Goal: Information Seeking & Learning: Find specific page/section

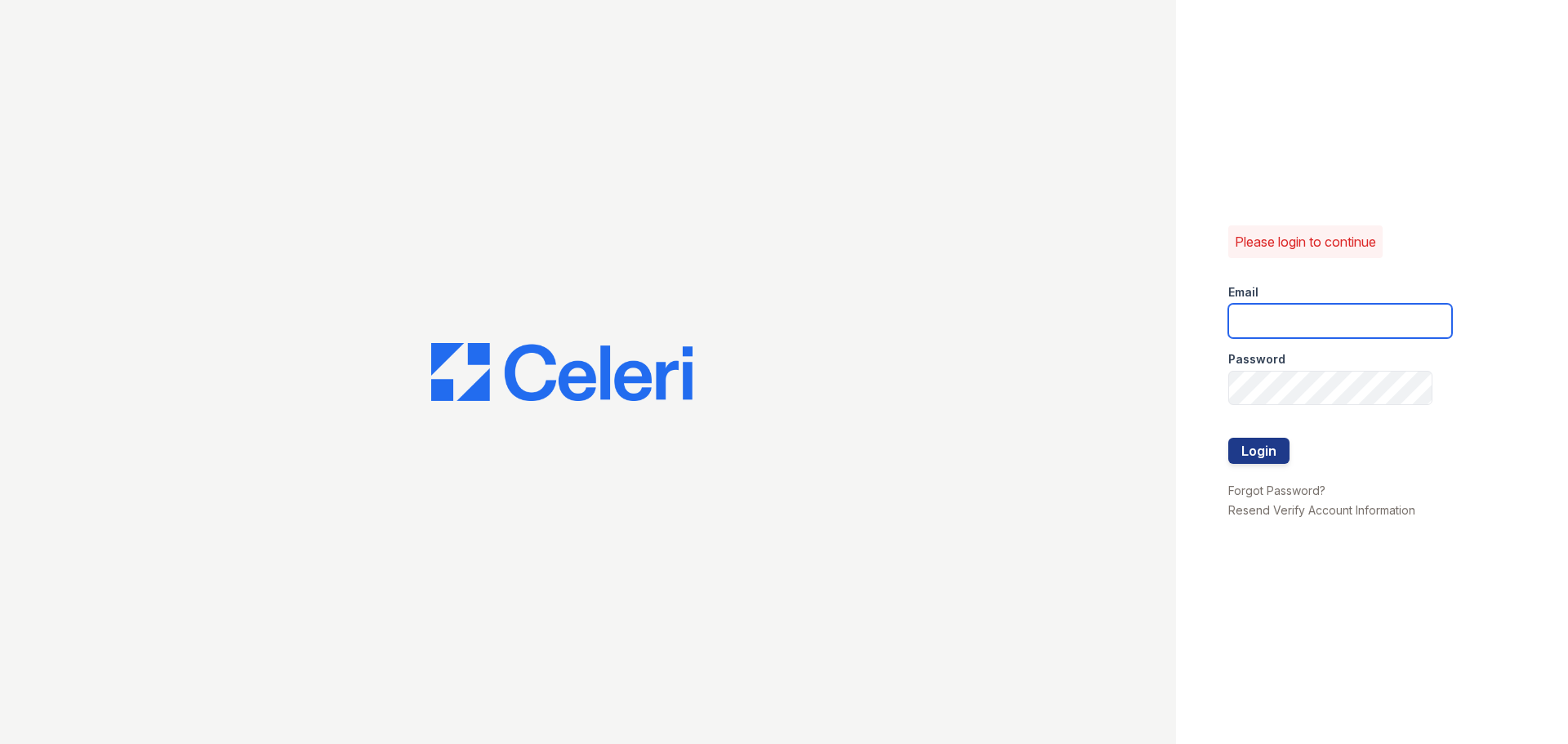
click at [1259, 320] on input "email" at bounding box center [1340, 321] width 224 height 35
type input "renewvirginiabeach@trinity-pm.com"
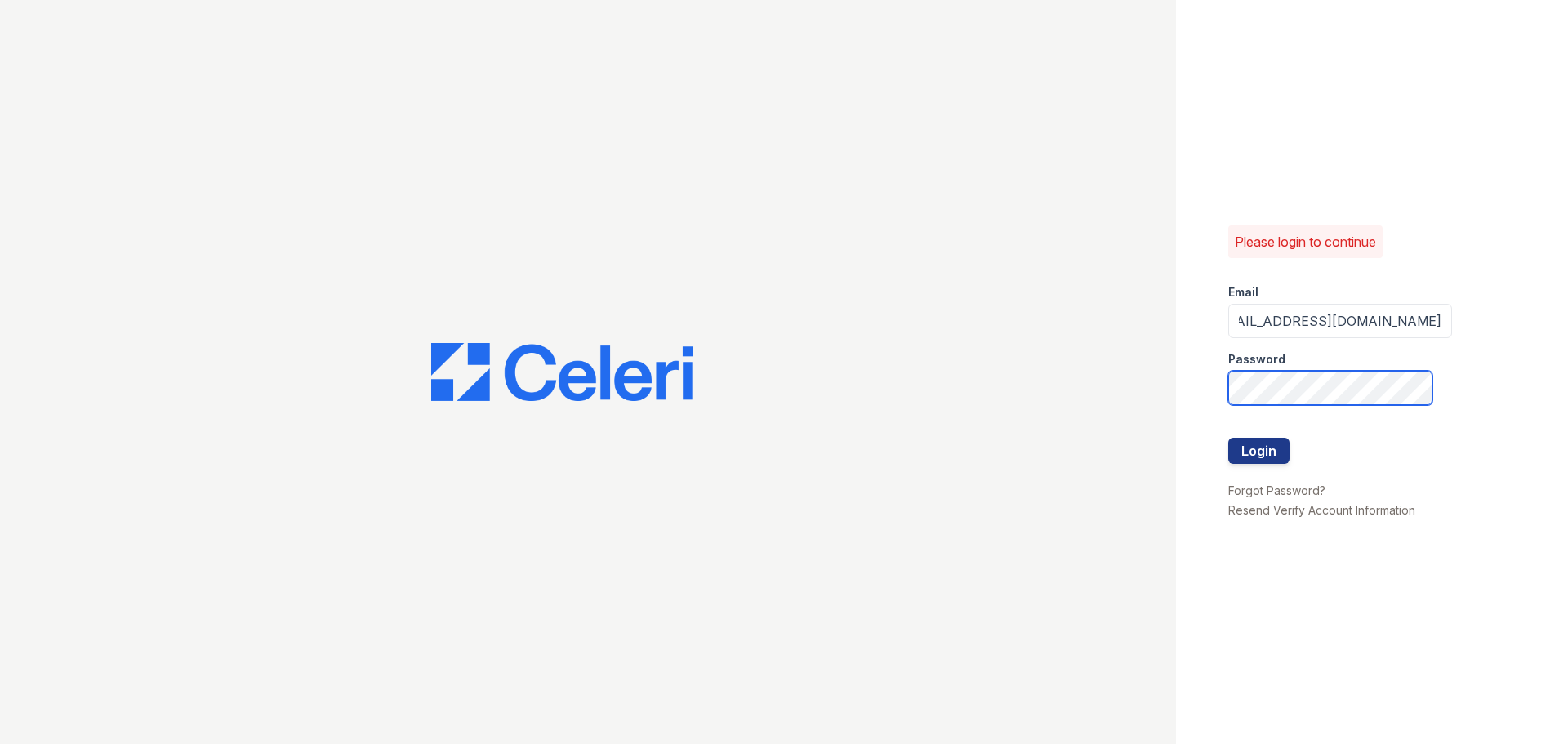
scroll to position [0, 0]
click at [1229, 438] on button "Login" at bounding box center [1259, 451] width 61 height 26
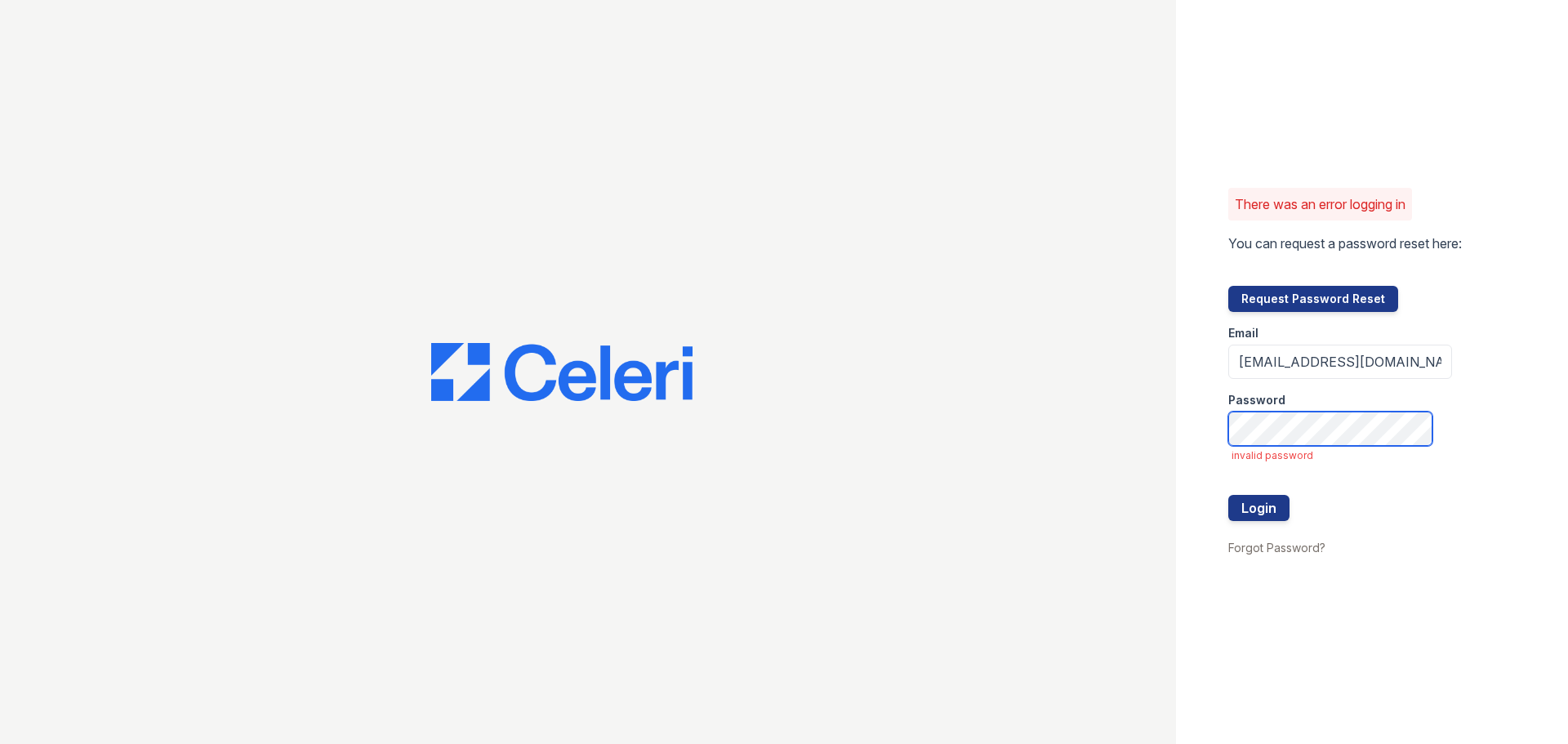
click at [1229, 495] on button "Login" at bounding box center [1259, 508] width 61 height 26
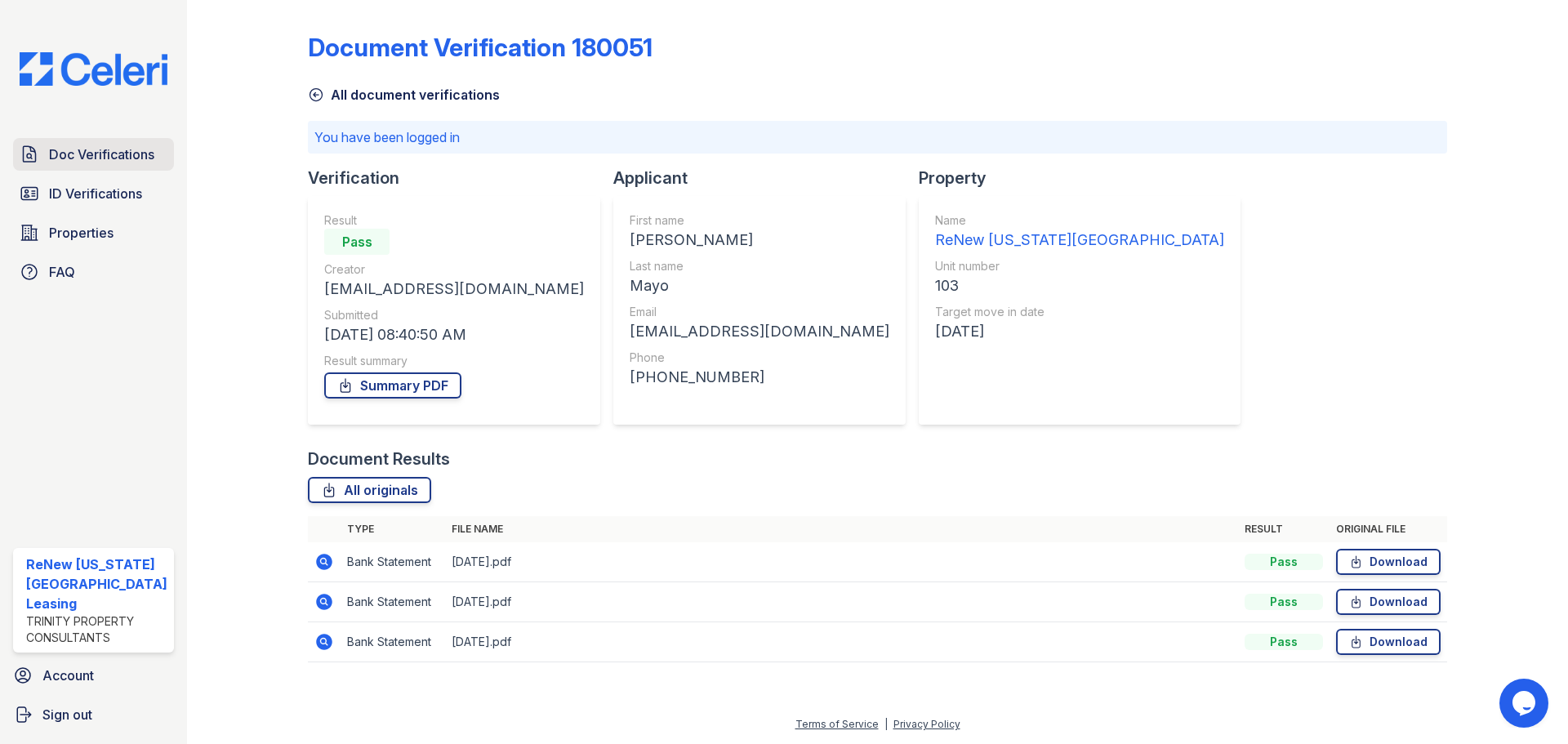
click at [46, 157] on link "Doc Verifications" at bounding box center [93, 154] width 161 height 33
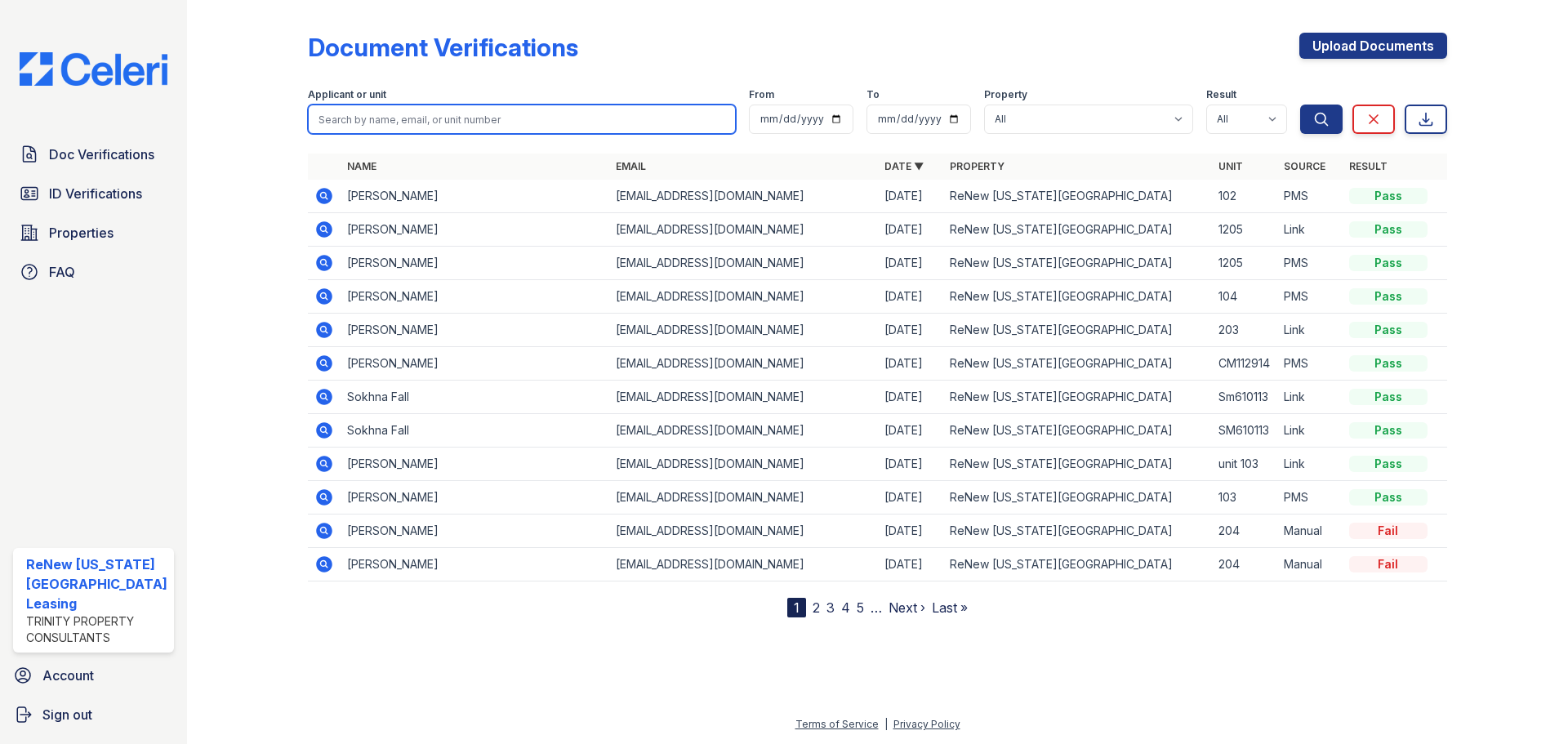
click at [428, 121] on input "search" at bounding box center [522, 119] width 428 height 30
type input "mike leybick"
click at [1301, 105] on button "Search" at bounding box center [1321, 119] width 42 height 30
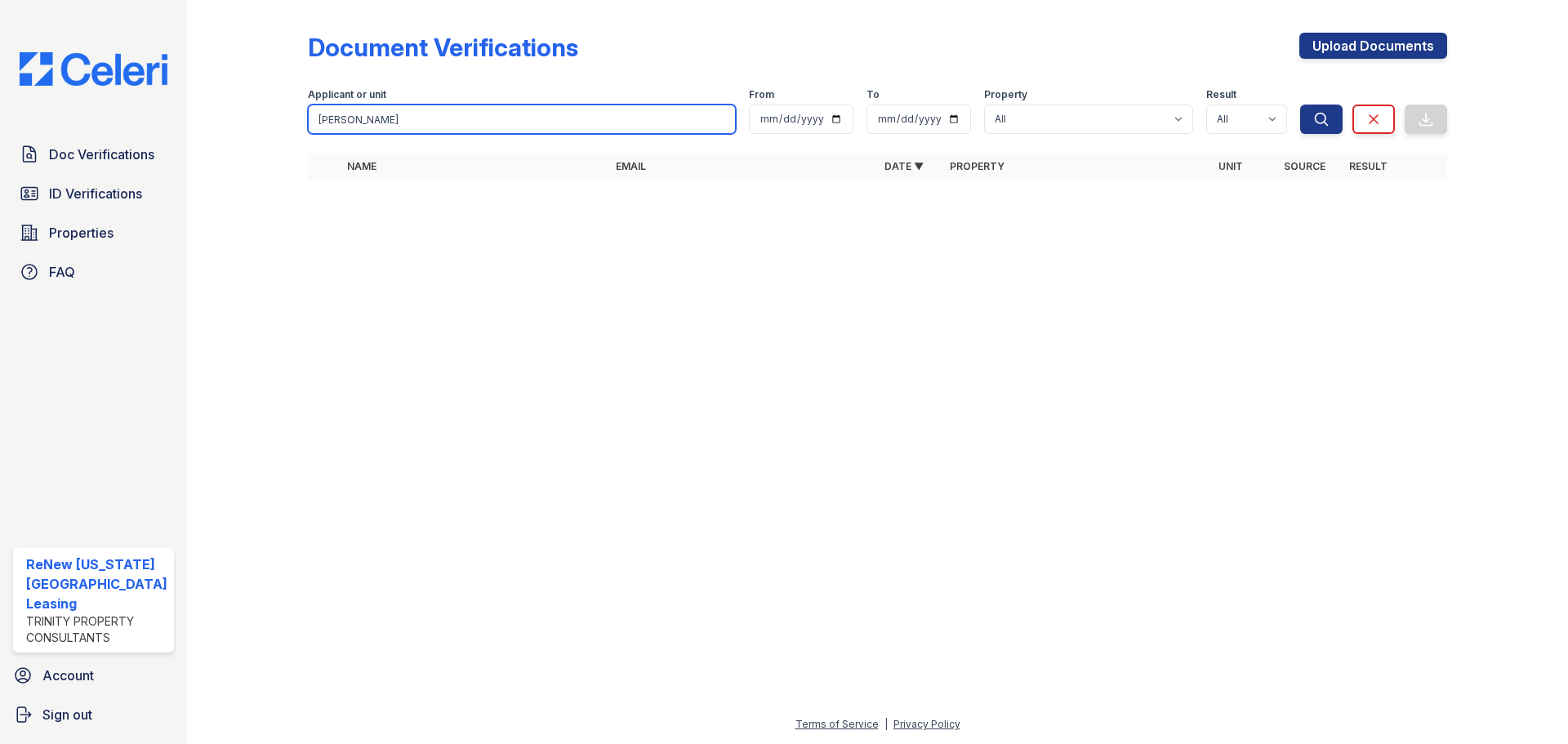
click at [392, 120] on input "mike leybick" at bounding box center [522, 119] width 428 height 30
type input "mike"
click at [1301, 105] on button "Search" at bounding box center [1321, 119] width 42 height 30
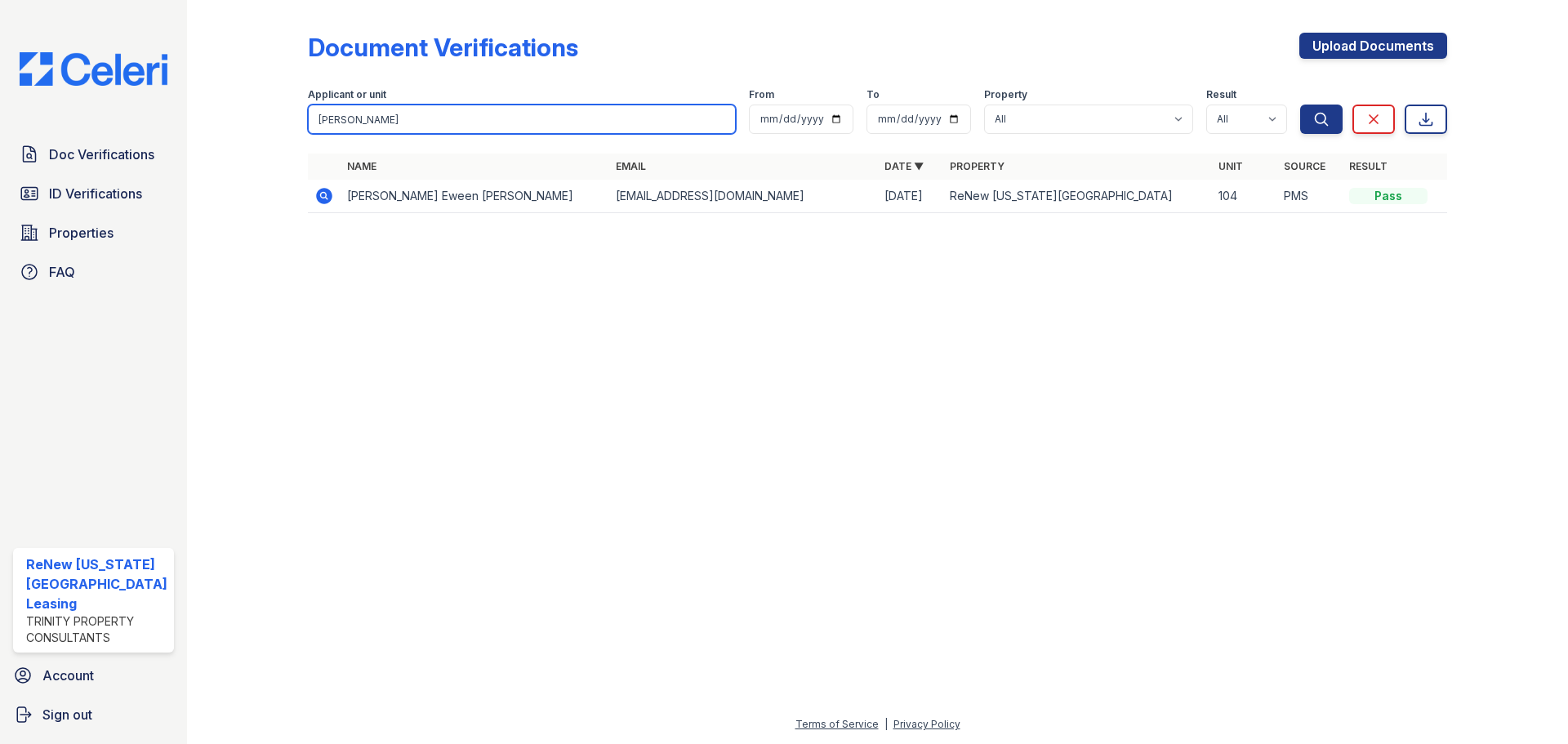
click at [513, 112] on input "mike" at bounding box center [522, 119] width 428 height 30
type input "m"
type input "lydia"
click at [1301, 105] on button "Search" at bounding box center [1321, 119] width 42 height 30
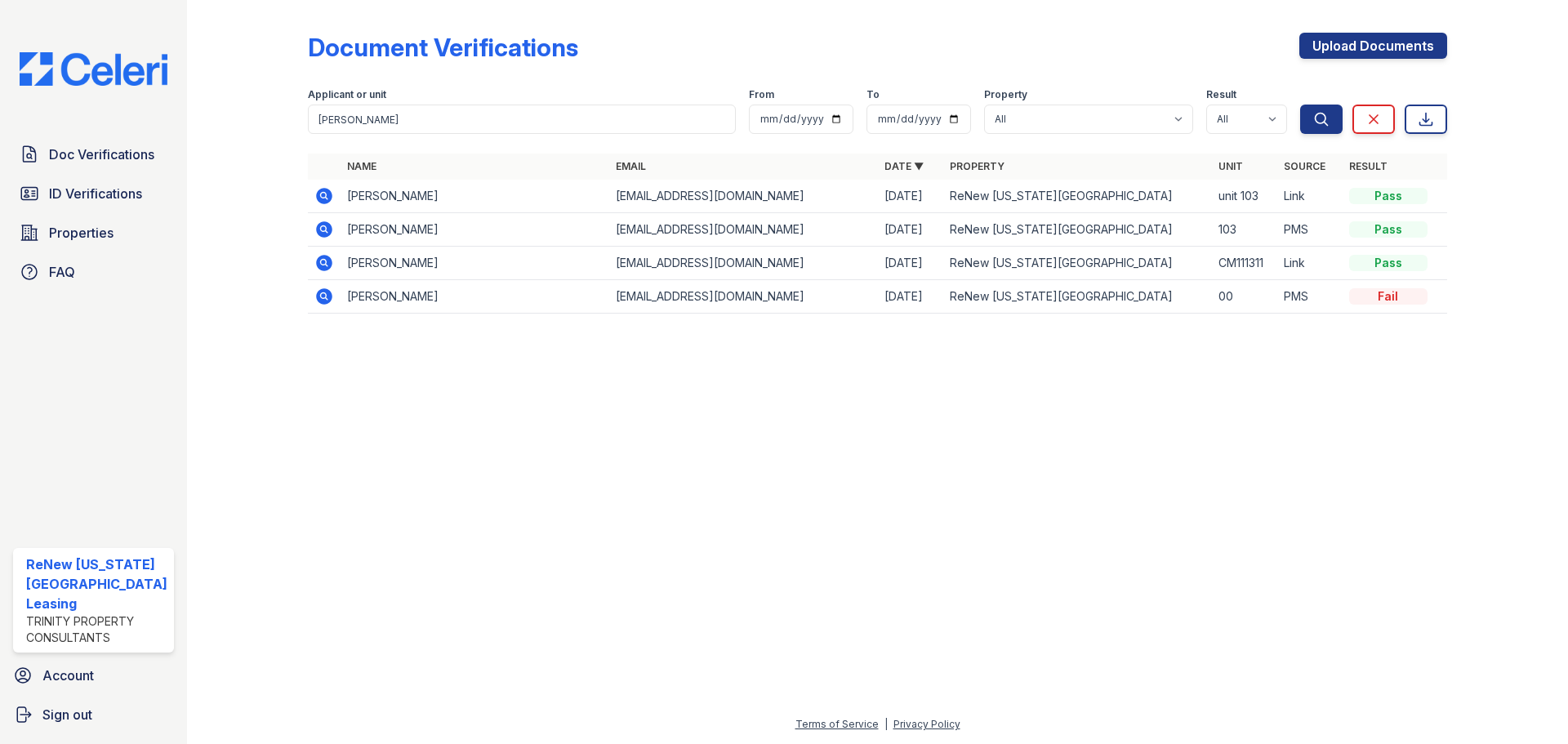
click at [308, 186] on td at bounding box center [324, 196] width 33 height 34
click at [319, 190] on icon at bounding box center [325, 196] width 20 height 20
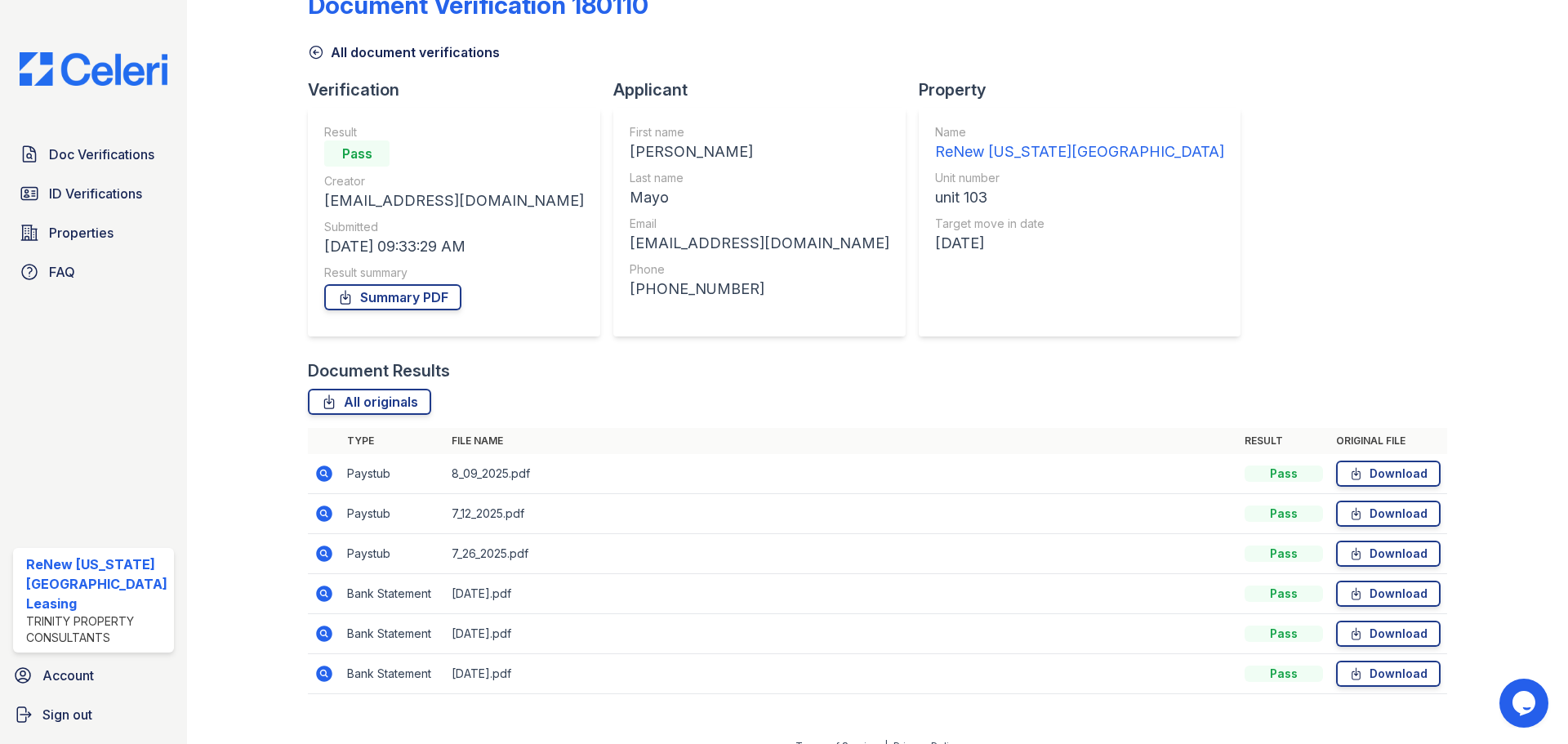
scroll to position [64, 0]
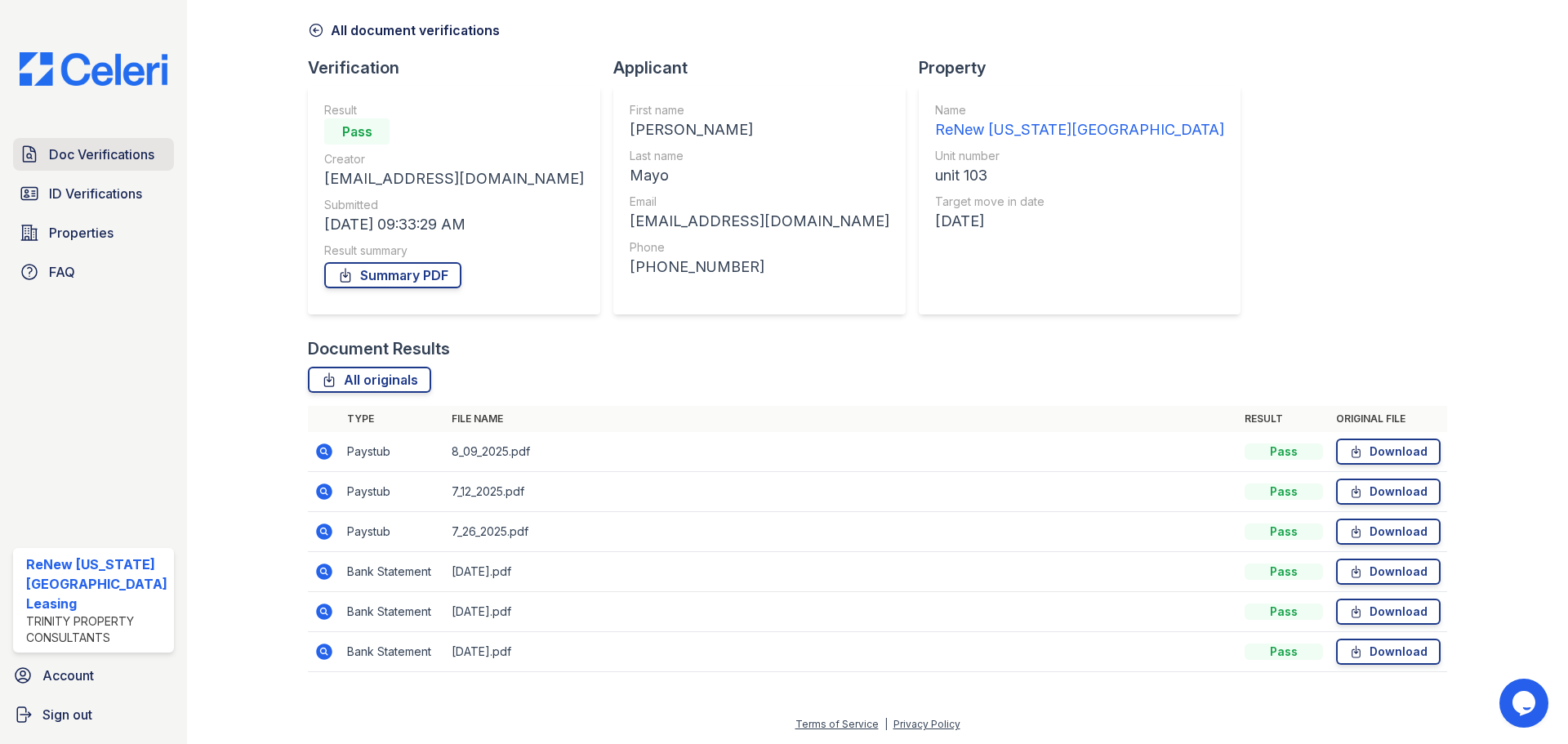
click at [102, 149] on span "Doc Verifications" at bounding box center [102, 154] width 106 height 20
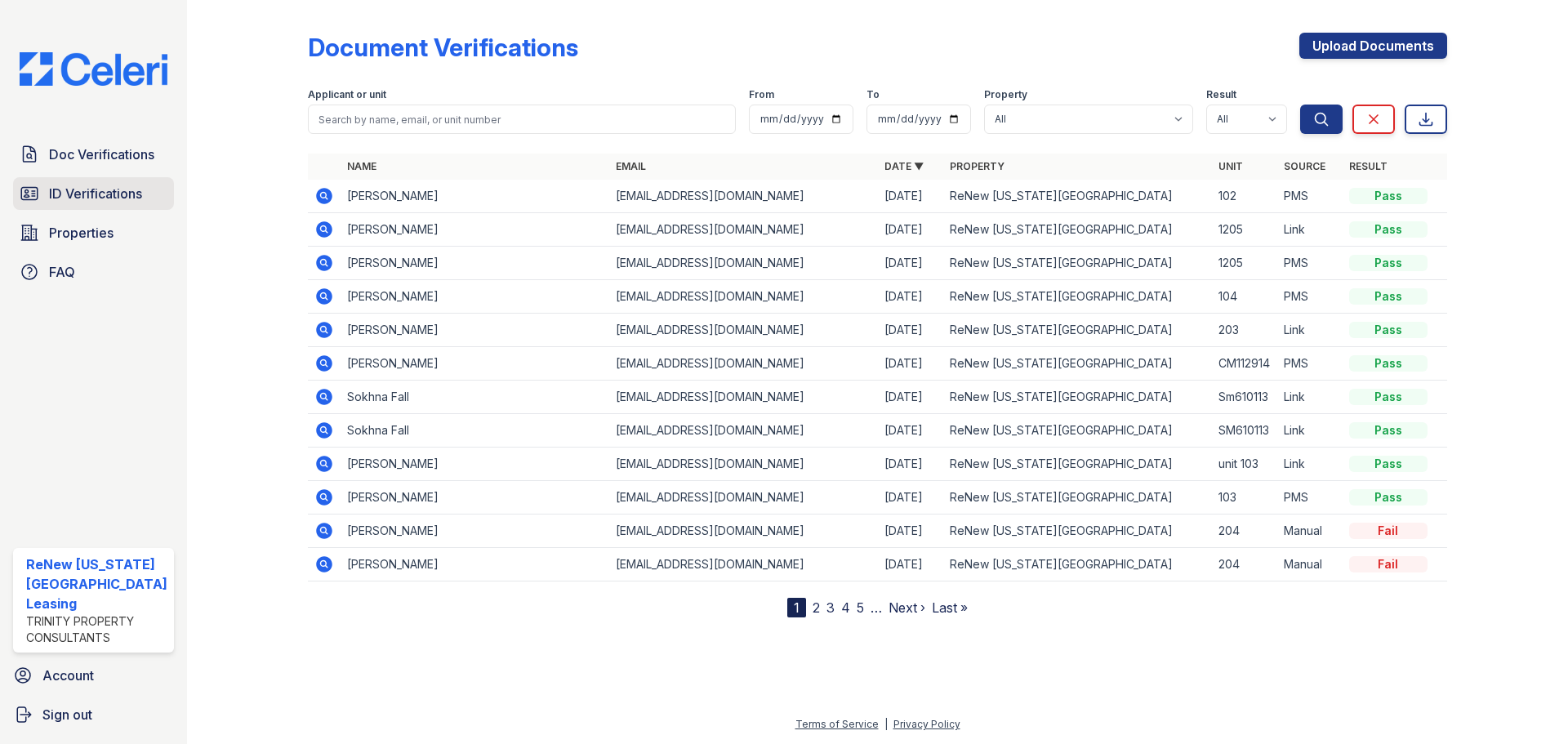
click at [89, 191] on span "ID Verifications" at bounding box center [96, 193] width 93 height 20
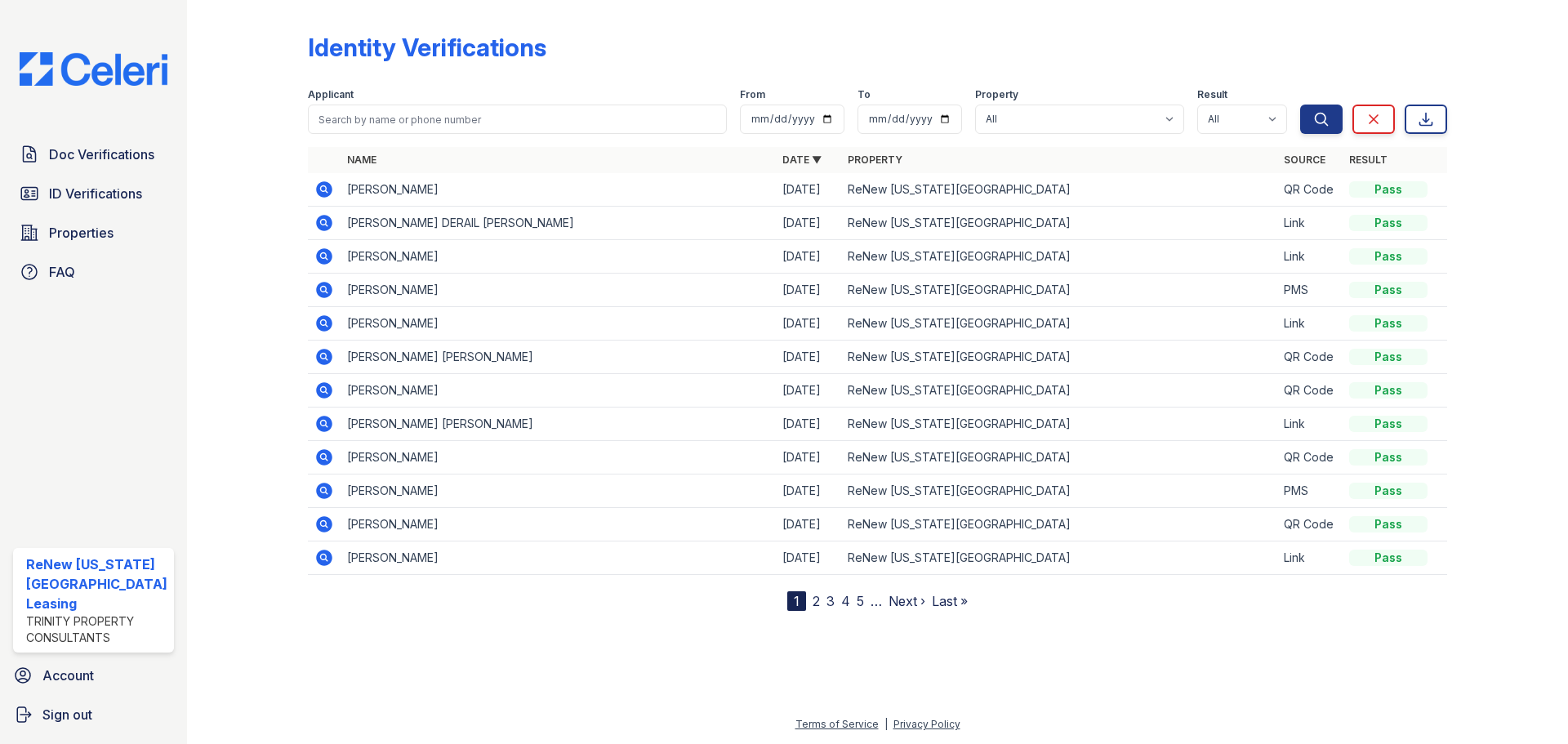
click at [310, 185] on td at bounding box center [324, 189] width 33 height 34
click at [315, 185] on icon at bounding box center [325, 189] width 20 height 20
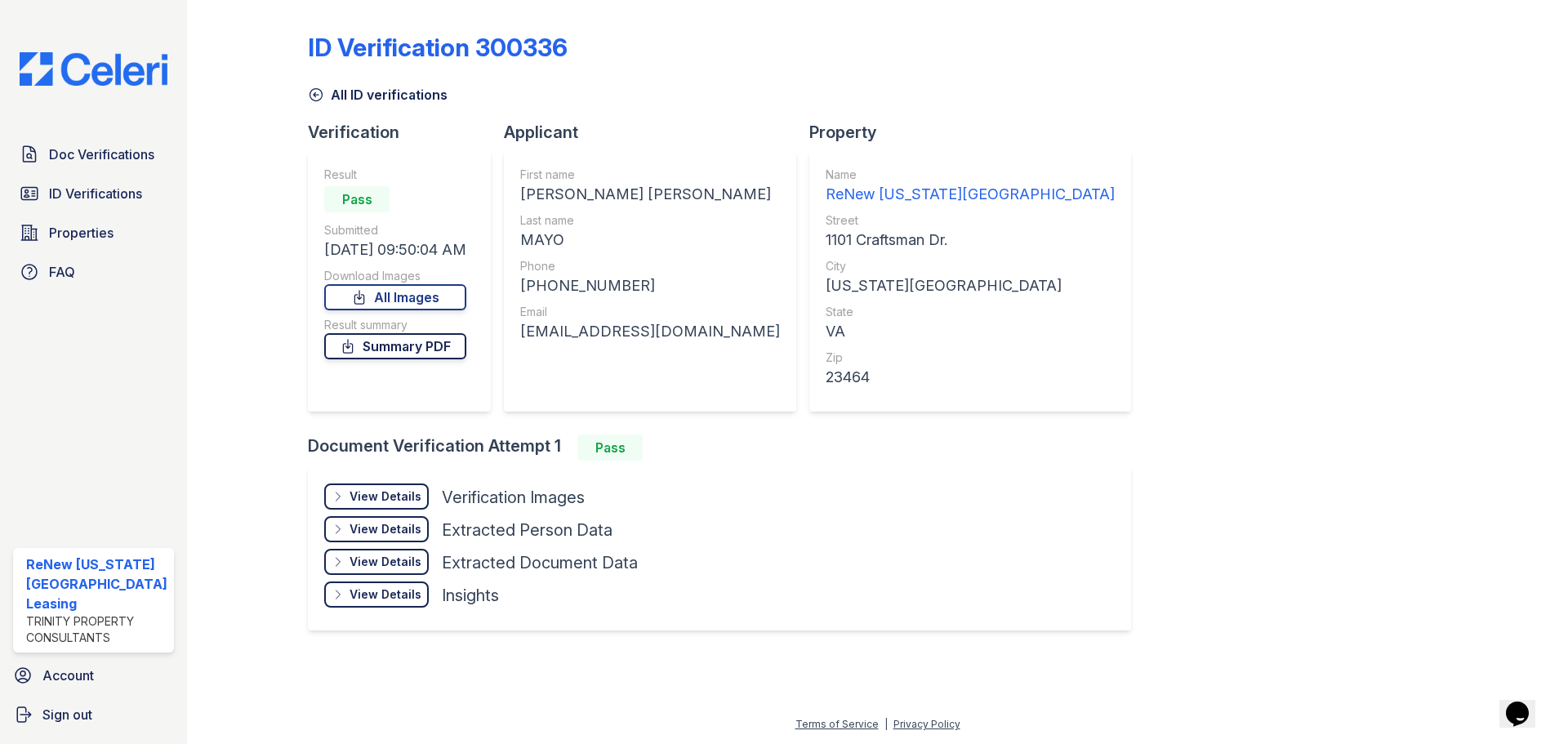
click at [417, 348] on link "Summary PDF" at bounding box center [396, 346] width 142 height 26
click at [404, 303] on link "All Images" at bounding box center [396, 297] width 142 height 26
click at [435, 293] on link "All Images" at bounding box center [396, 297] width 142 height 26
click at [1406, 394] on div "ID Verification 300336 All ID verifications Verification Result Pass Submitted …" at bounding box center [877, 330] width 1139 height 646
click at [116, 157] on span "Doc Verifications" at bounding box center [102, 154] width 106 height 20
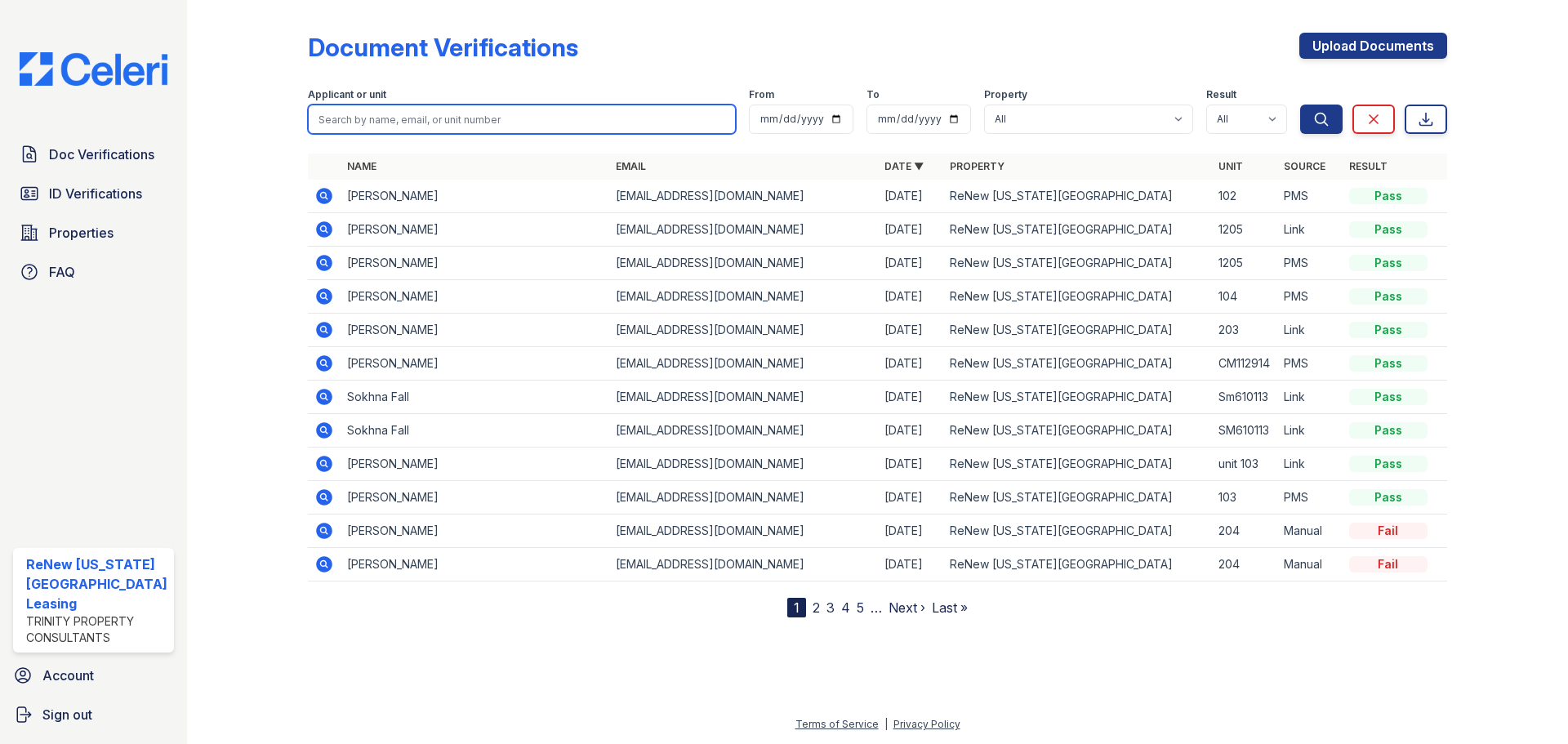
click at [430, 121] on input "search" at bounding box center [522, 119] width 428 height 30
type input "patryk"
click at [1301, 105] on button "Search" at bounding box center [1321, 119] width 42 height 30
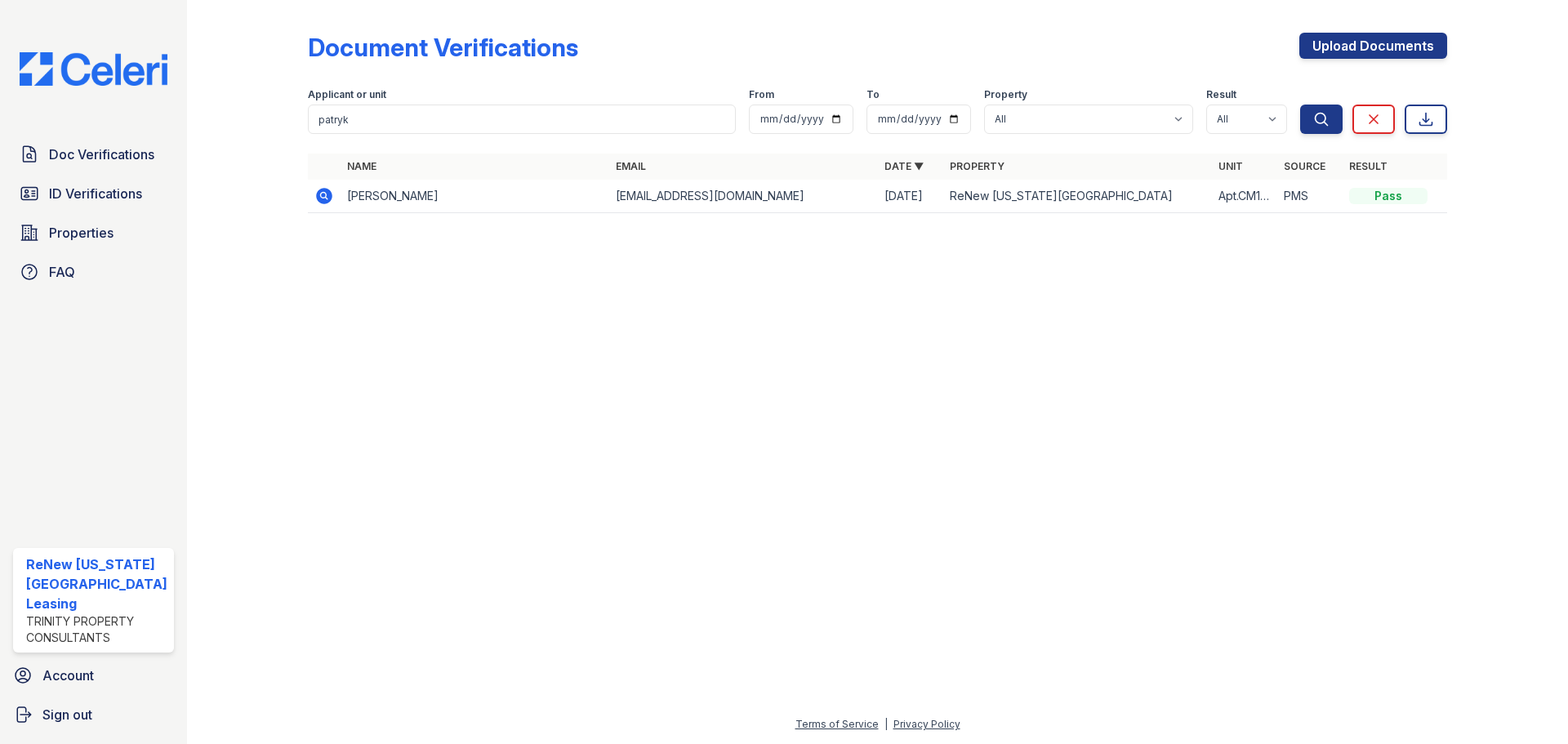
click at [395, 200] on td "[PERSON_NAME]" at bounding box center [475, 196] width 268 height 34
click at [321, 191] on icon at bounding box center [325, 196] width 20 height 20
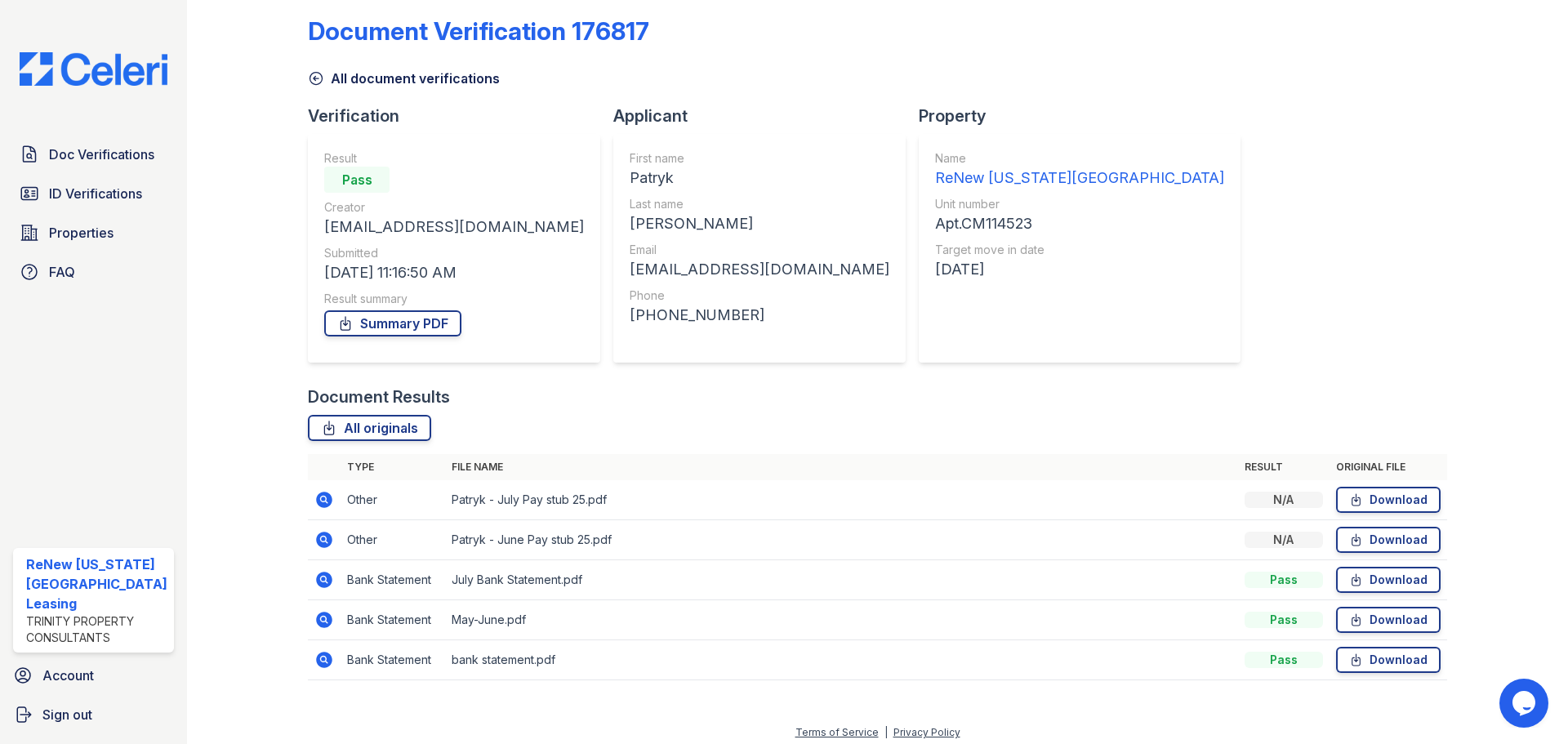
scroll to position [25, 0]
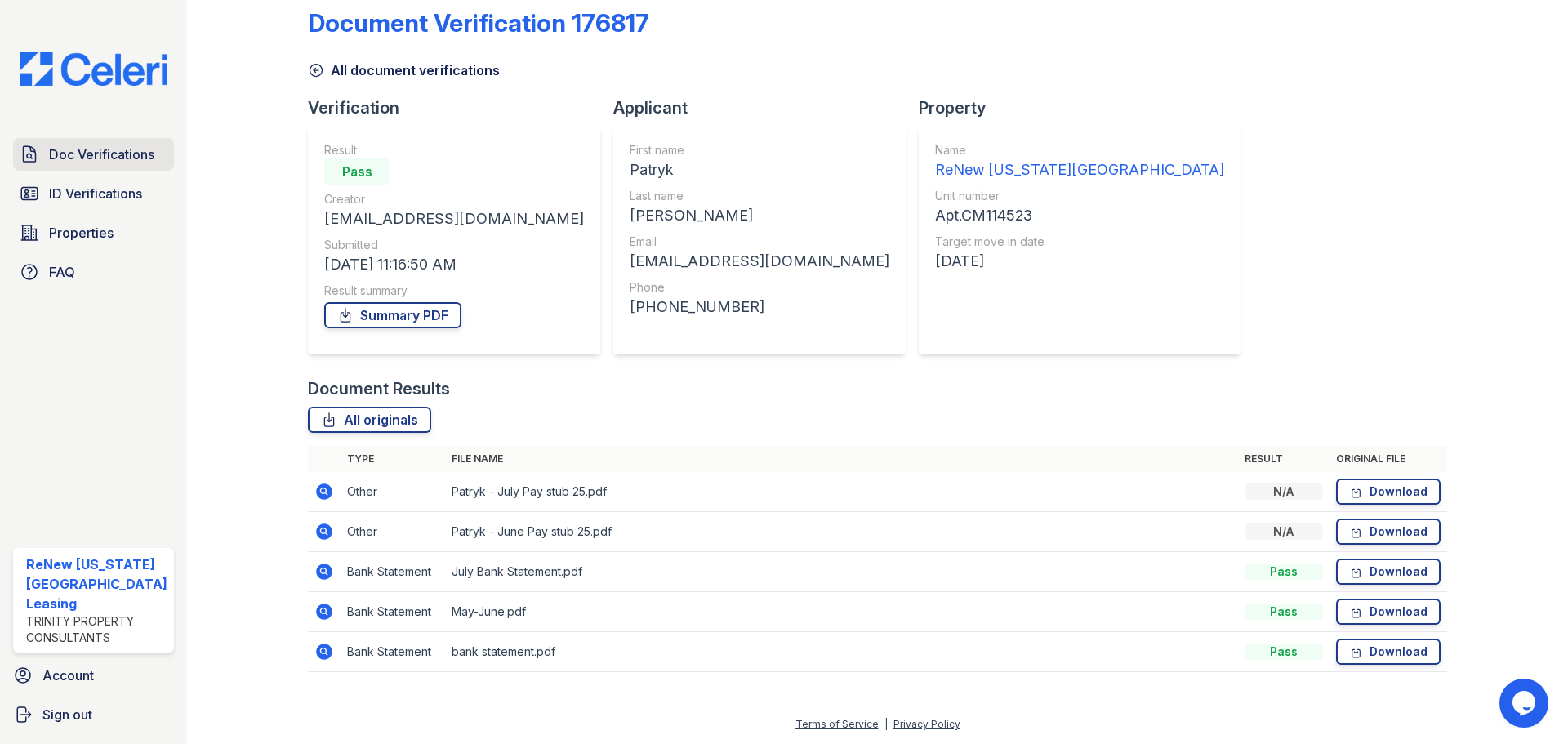
click at [90, 153] on span "Doc Verifications" at bounding box center [102, 154] width 106 height 20
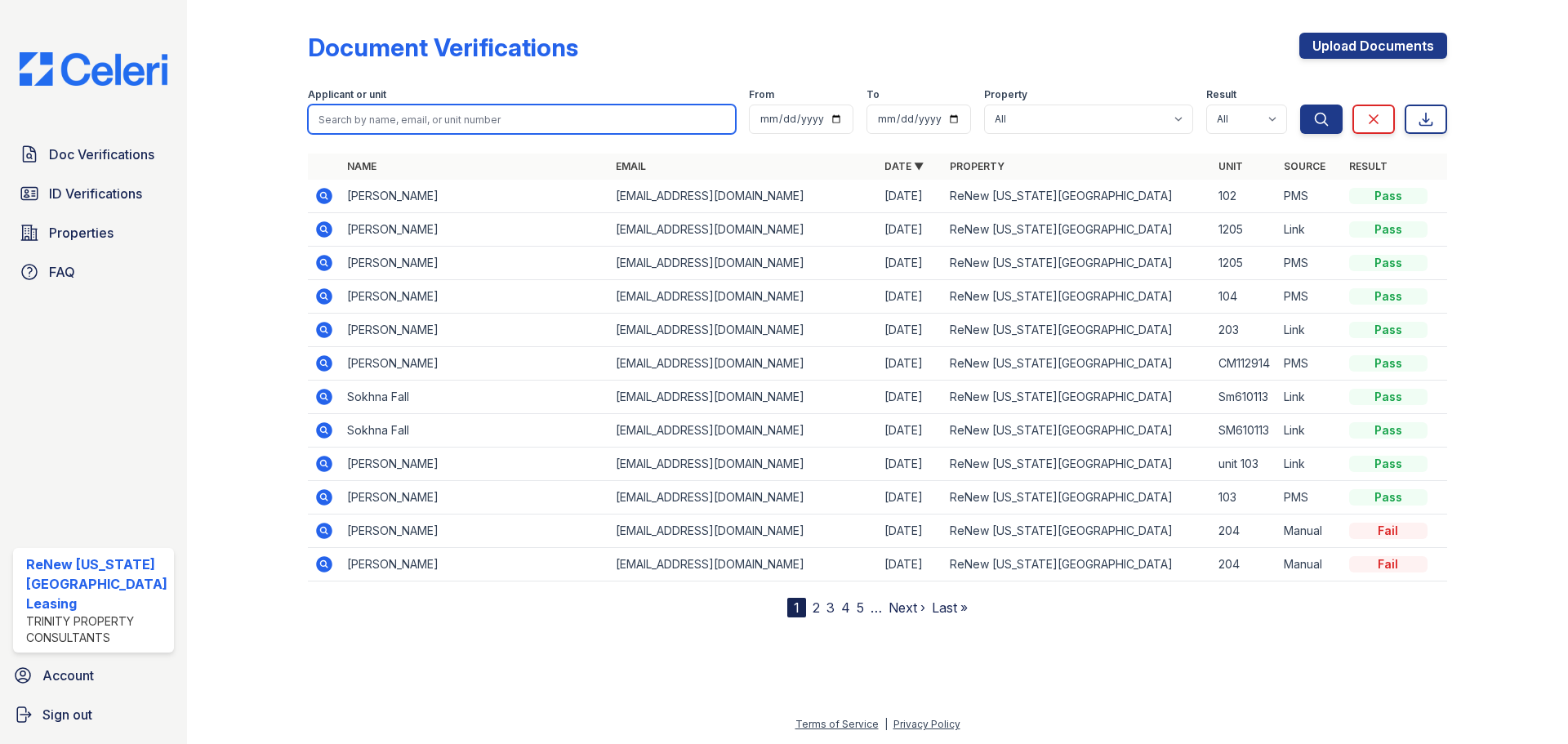
click at [428, 121] on input "search" at bounding box center [522, 119] width 428 height 30
type input "patryk"
click at [1301, 105] on button "Search" at bounding box center [1321, 119] width 42 height 30
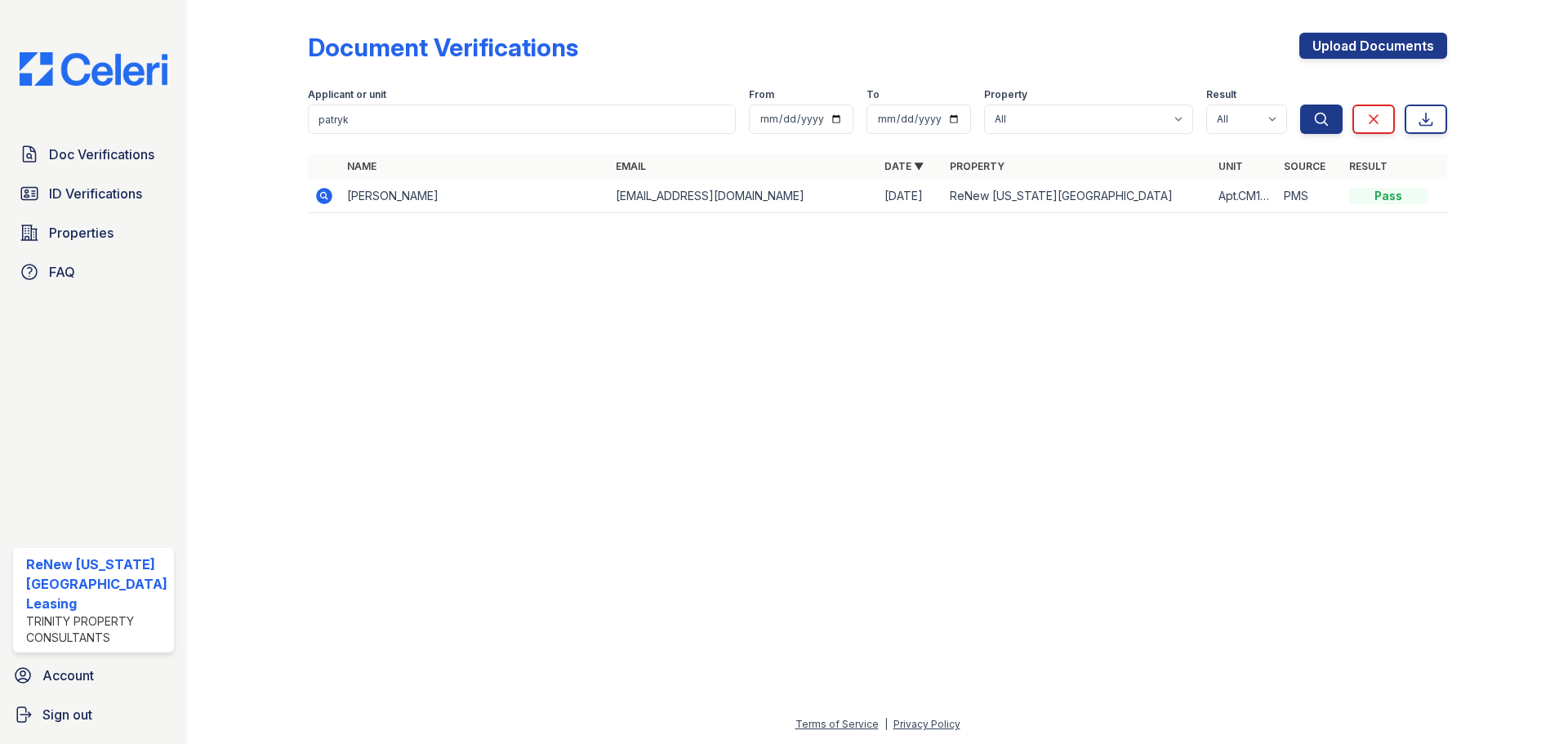
click at [326, 198] on icon at bounding box center [325, 196] width 20 height 20
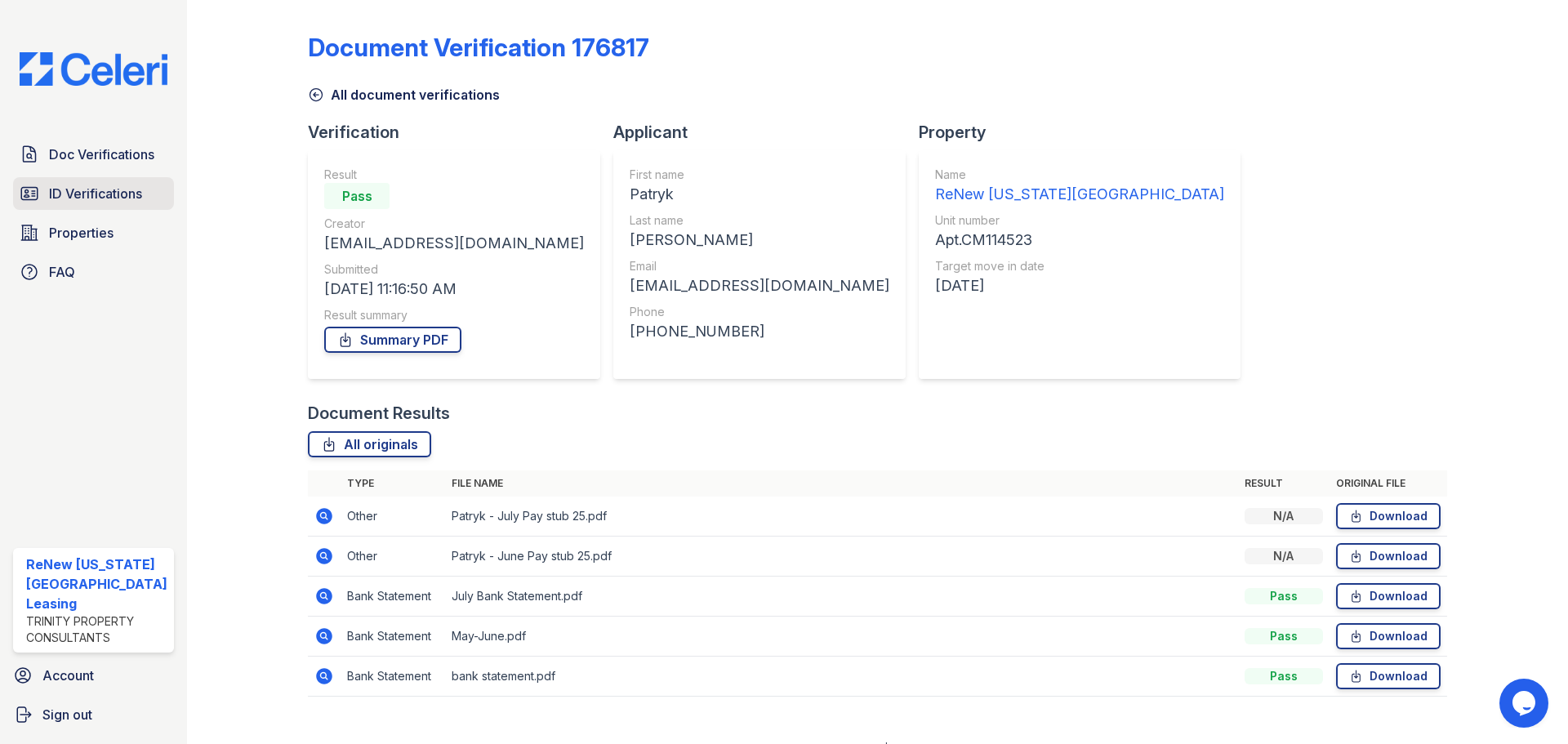
click at [86, 186] on span "ID Verifications" at bounding box center [96, 193] width 93 height 20
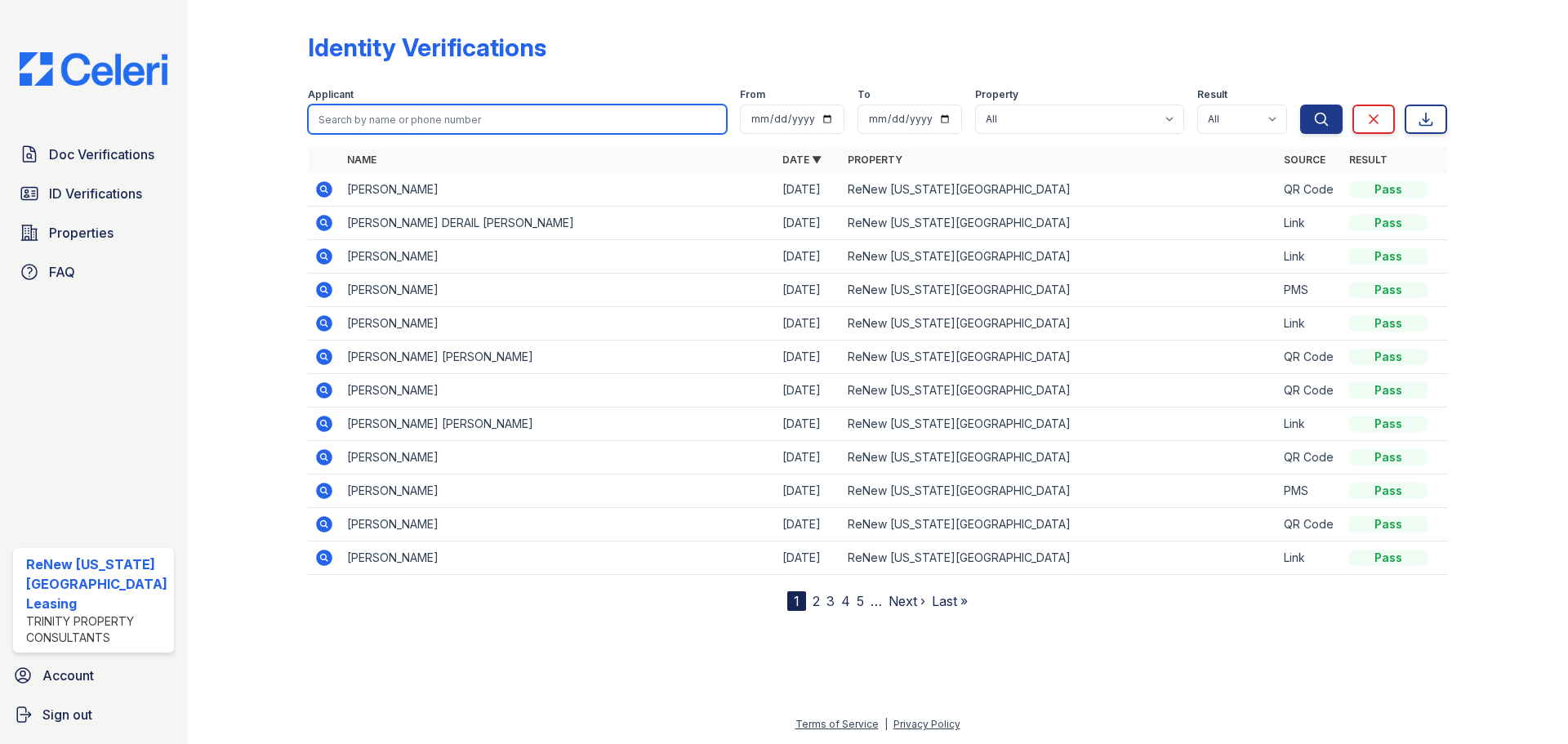
click at [411, 119] on input "search" at bounding box center [517, 119] width 419 height 30
type input "patrk"
click at [1301, 105] on button "Search" at bounding box center [1321, 119] width 42 height 30
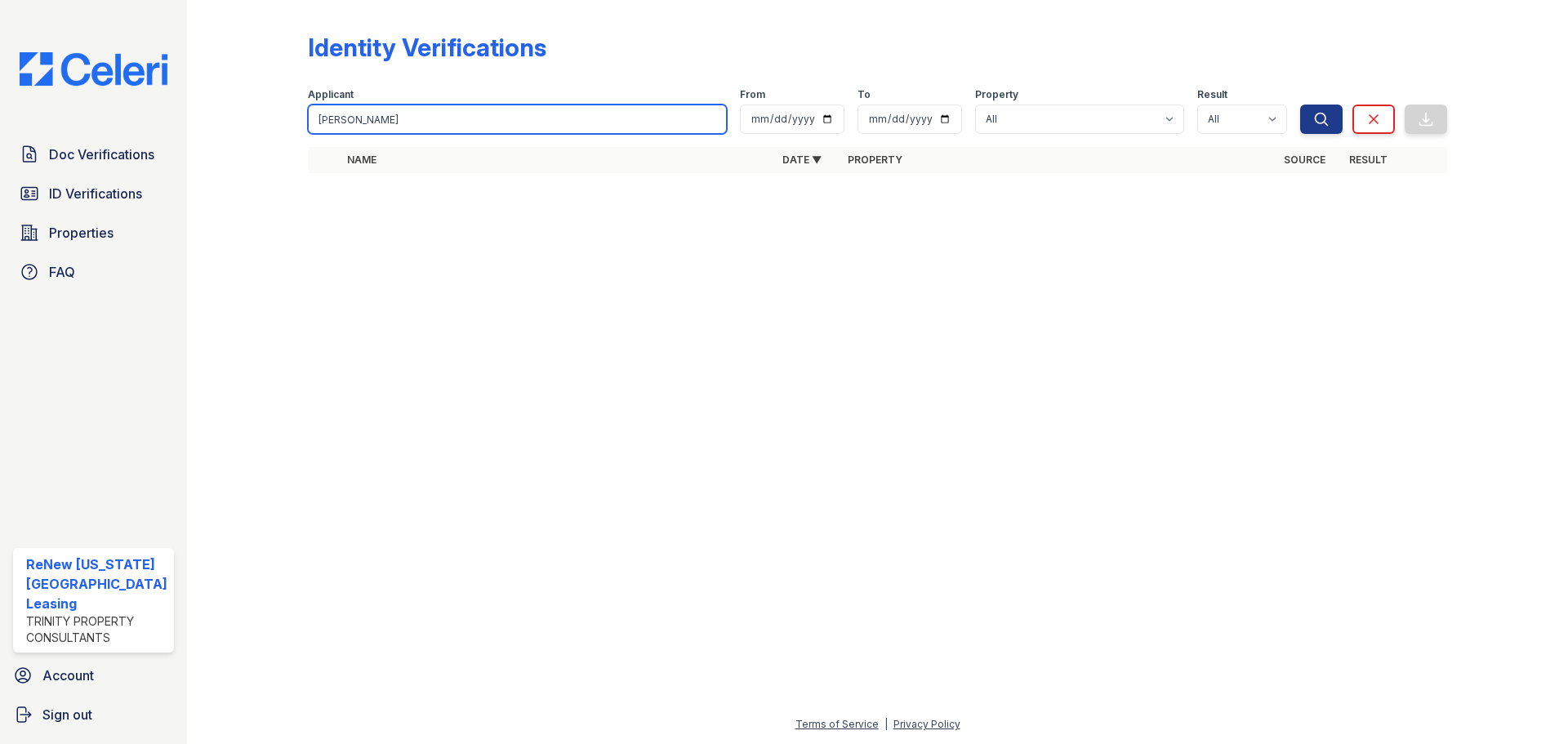
click at [391, 116] on input "patrk" at bounding box center [517, 119] width 419 height 30
type input "patryk"
click at [1301, 105] on button "Search" at bounding box center [1321, 119] width 42 height 30
click at [406, 122] on input "patryk" at bounding box center [517, 119] width 419 height 30
click at [391, 117] on input "patryk" at bounding box center [517, 119] width 419 height 30
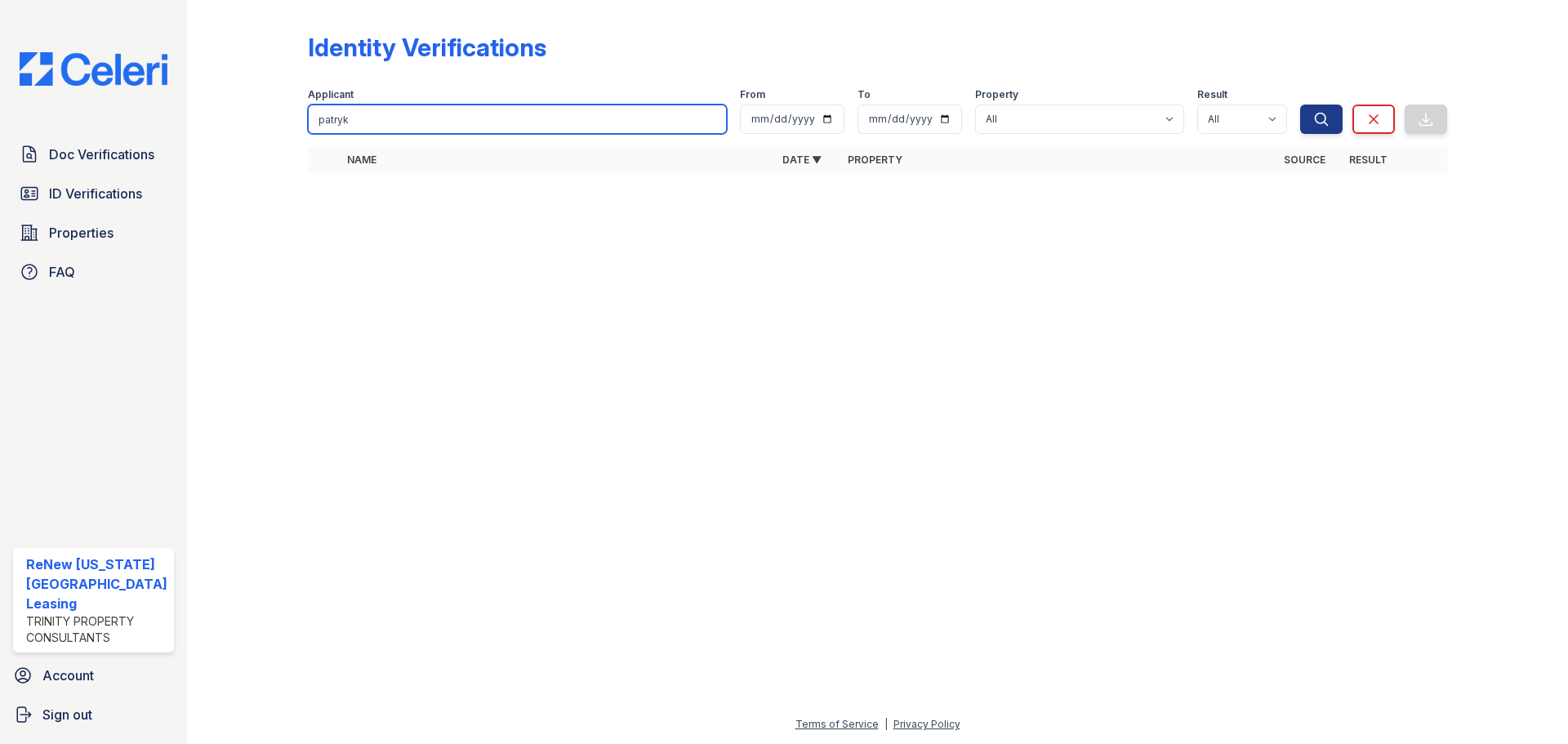
click at [255, 112] on div "Identity Verifications Filter Applicant patryk From To Property All ReNew Virgi…" at bounding box center [877, 108] width 1328 height 215
drag, startPoint x: 458, startPoint y: 131, endPoint x: 457, endPoint y: 116, distance: 15.0
click at [457, 130] on input "search" at bounding box center [517, 119] width 419 height 30
click at [457, 116] on input "search" at bounding box center [517, 119] width 419 height 30
type input "b"
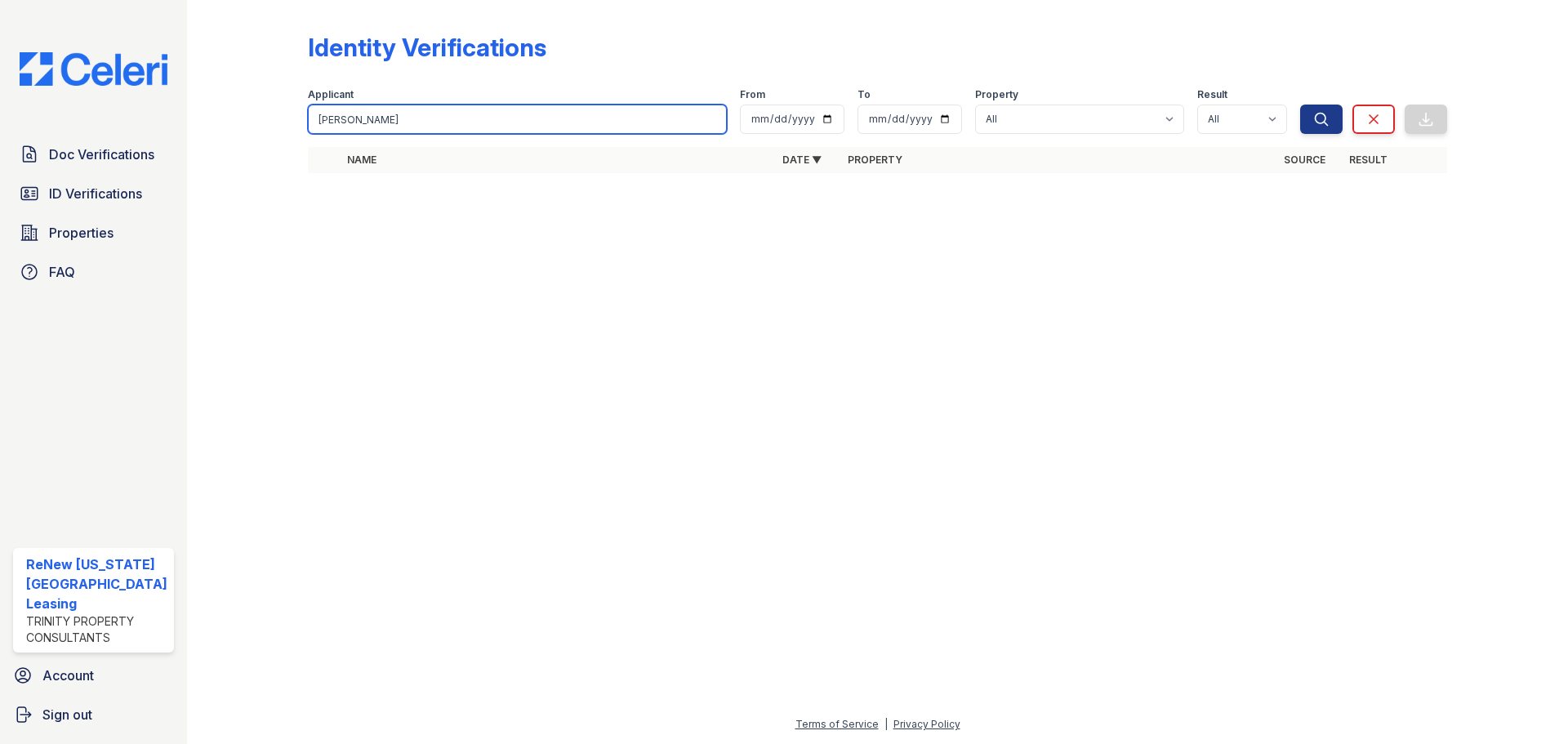
type input "[PERSON_NAME]"
click at [1301, 105] on button "Search" at bounding box center [1321, 119] width 42 height 30
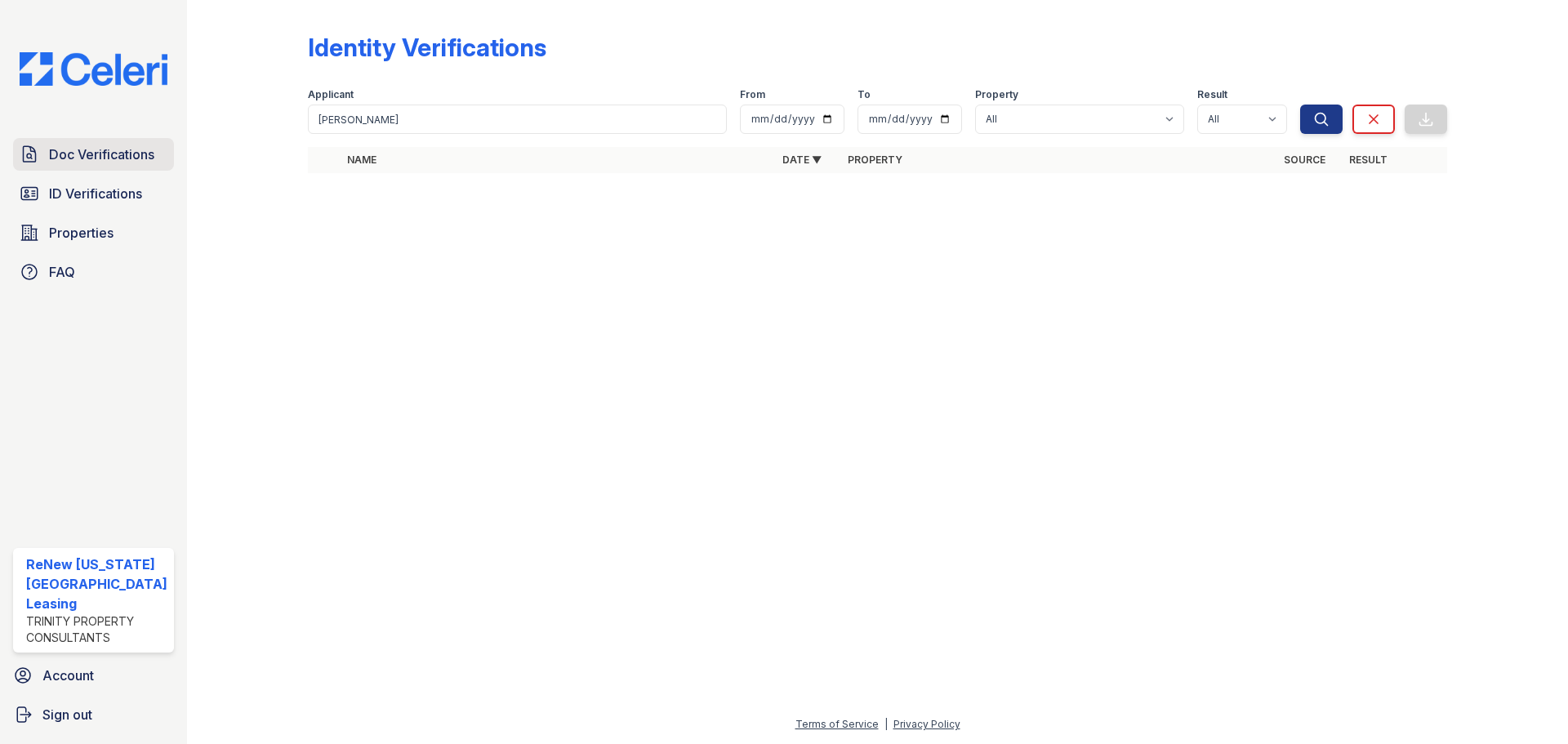
click at [91, 147] on span "Doc Verifications" at bounding box center [102, 154] width 106 height 20
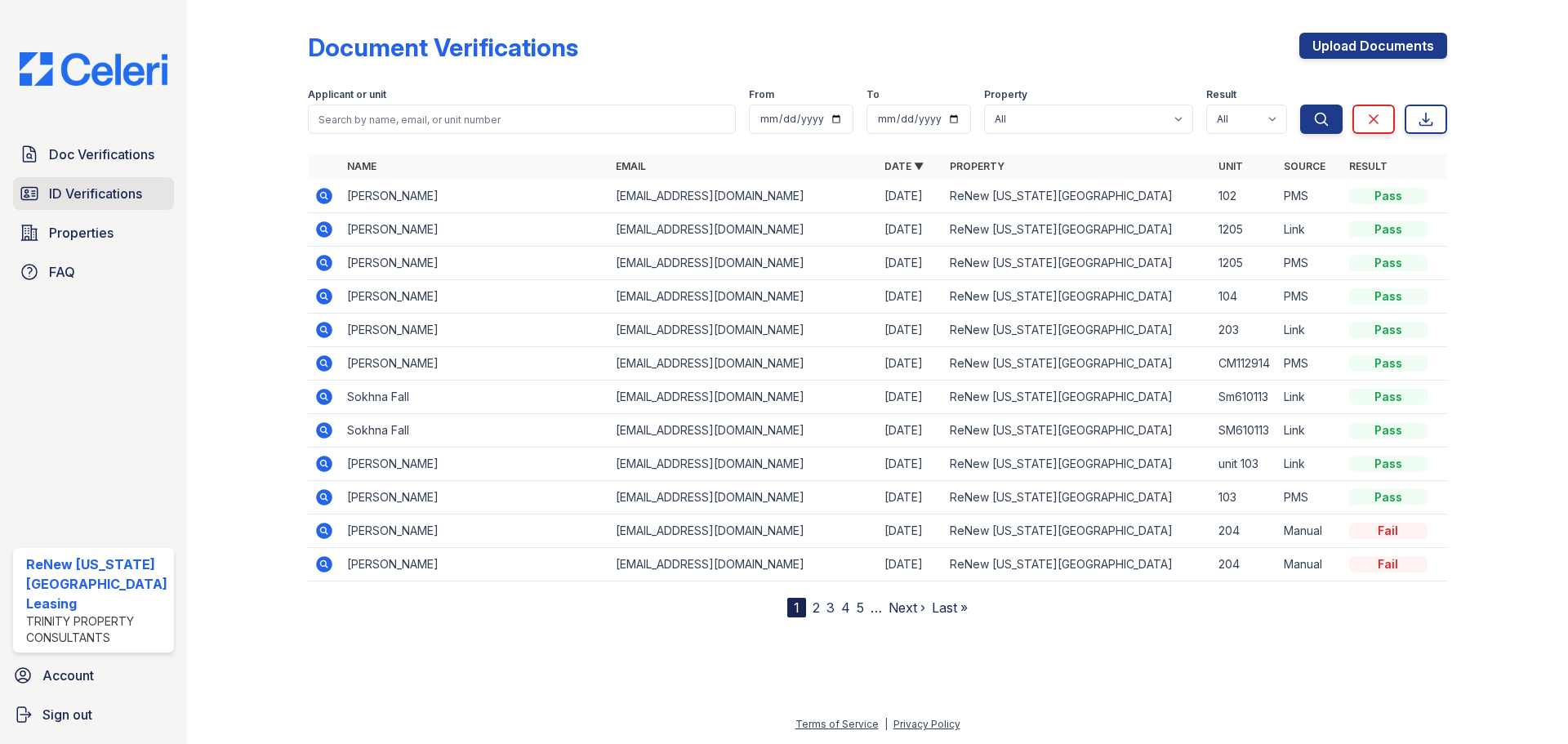
click at [107, 194] on span "ID Verifications" at bounding box center [96, 193] width 93 height 20
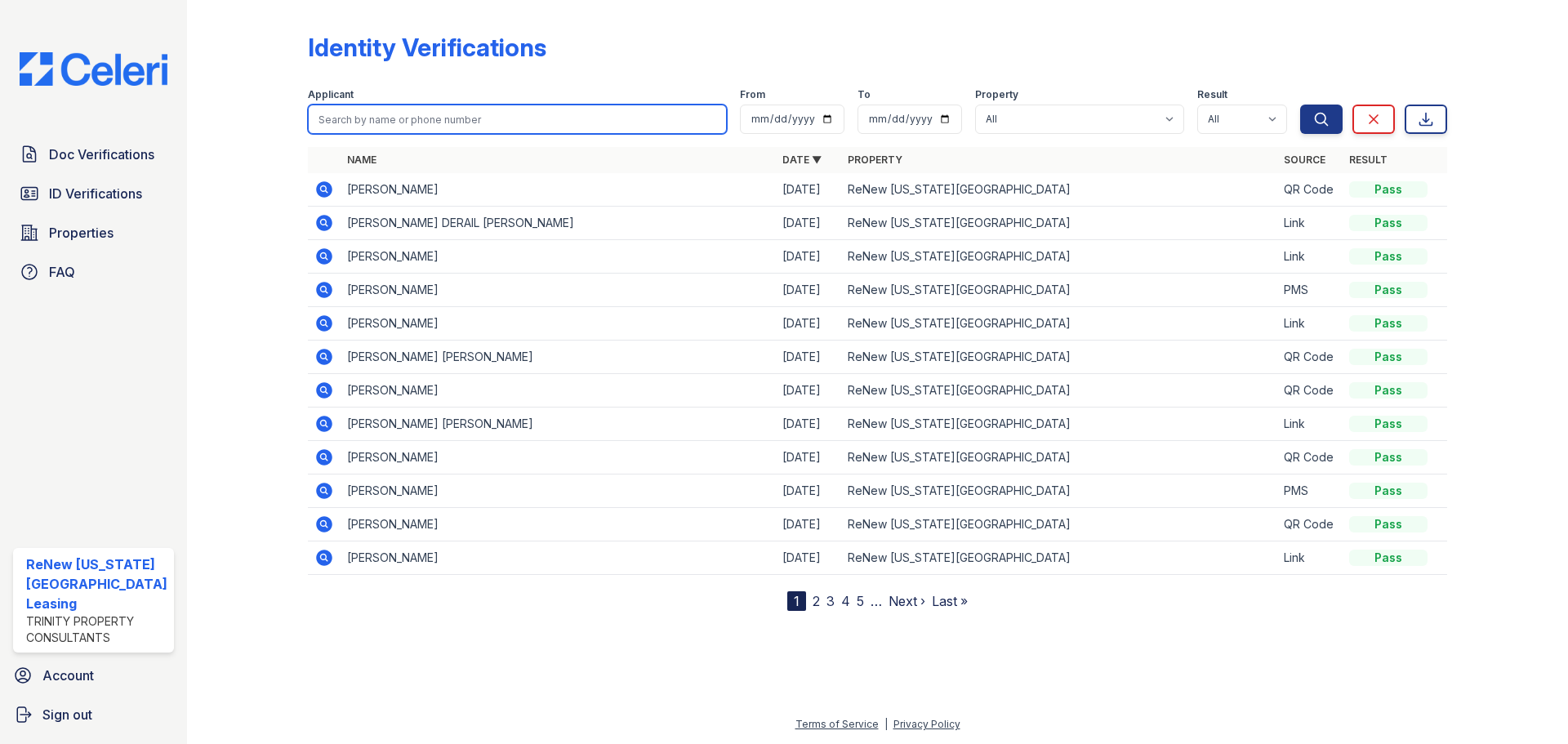
click at [360, 122] on input "search" at bounding box center [517, 119] width 419 height 30
type input "patryk"
click at [1301, 105] on button "Search" at bounding box center [1321, 119] width 42 height 30
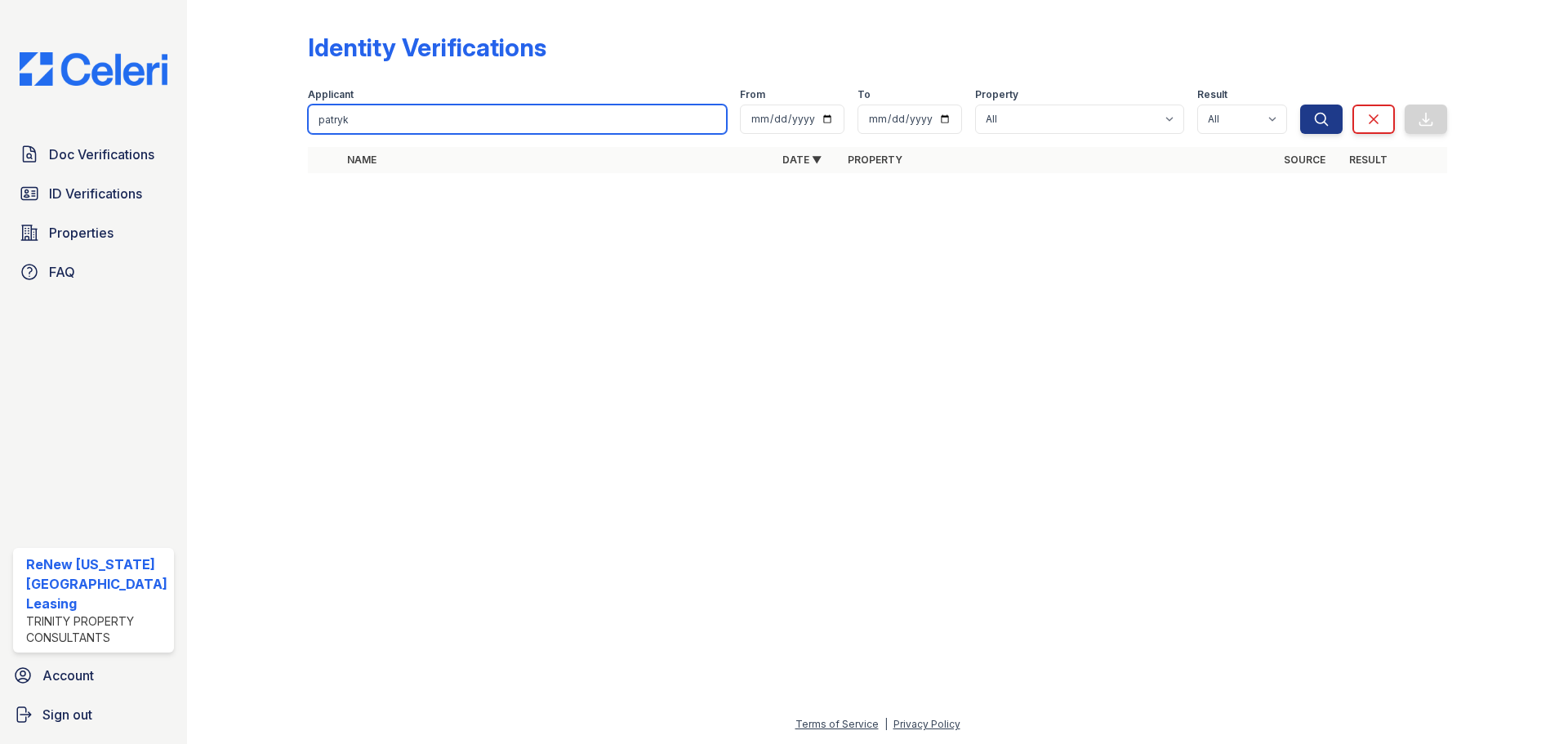
drag, startPoint x: 303, startPoint y: 112, endPoint x: 288, endPoint y: 112, distance: 15.0
click at [289, 112] on div "Identity Verifications Filter Applicant patryk From To Property All ReNew Virgi…" at bounding box center [877, 108] width 1328 height 215
type input "valentin"
click at [1301, 105] on button "Search" at bounding box center [1321, 119] width 42 height 30
click at [370, 120] on input "valentin" at bounding box center [517, 119] width 419 height 30
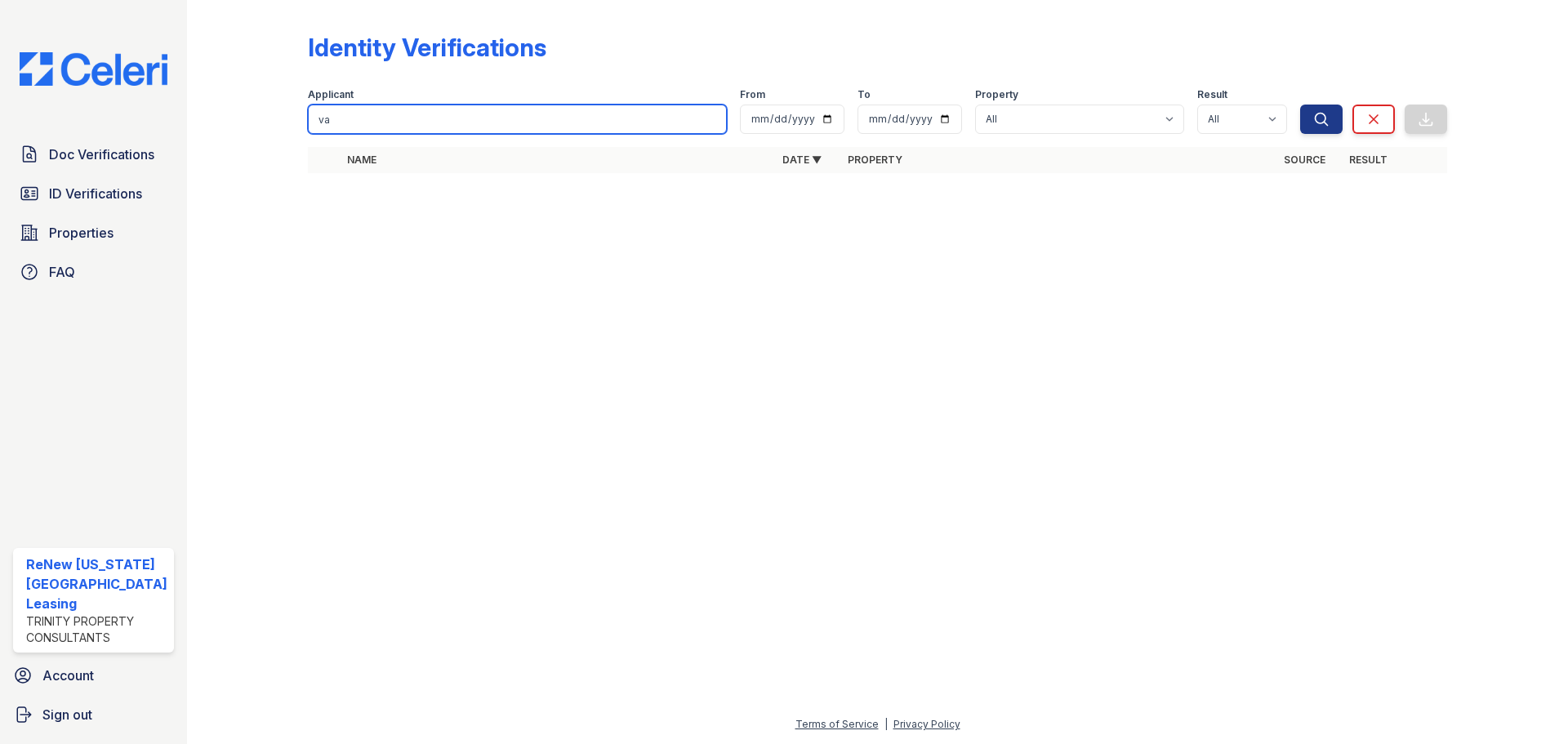
type input "v"
type input "daniel"
click at [1301, 105] on button "Search" at bounding box center [1321, 119] width 42 height 30
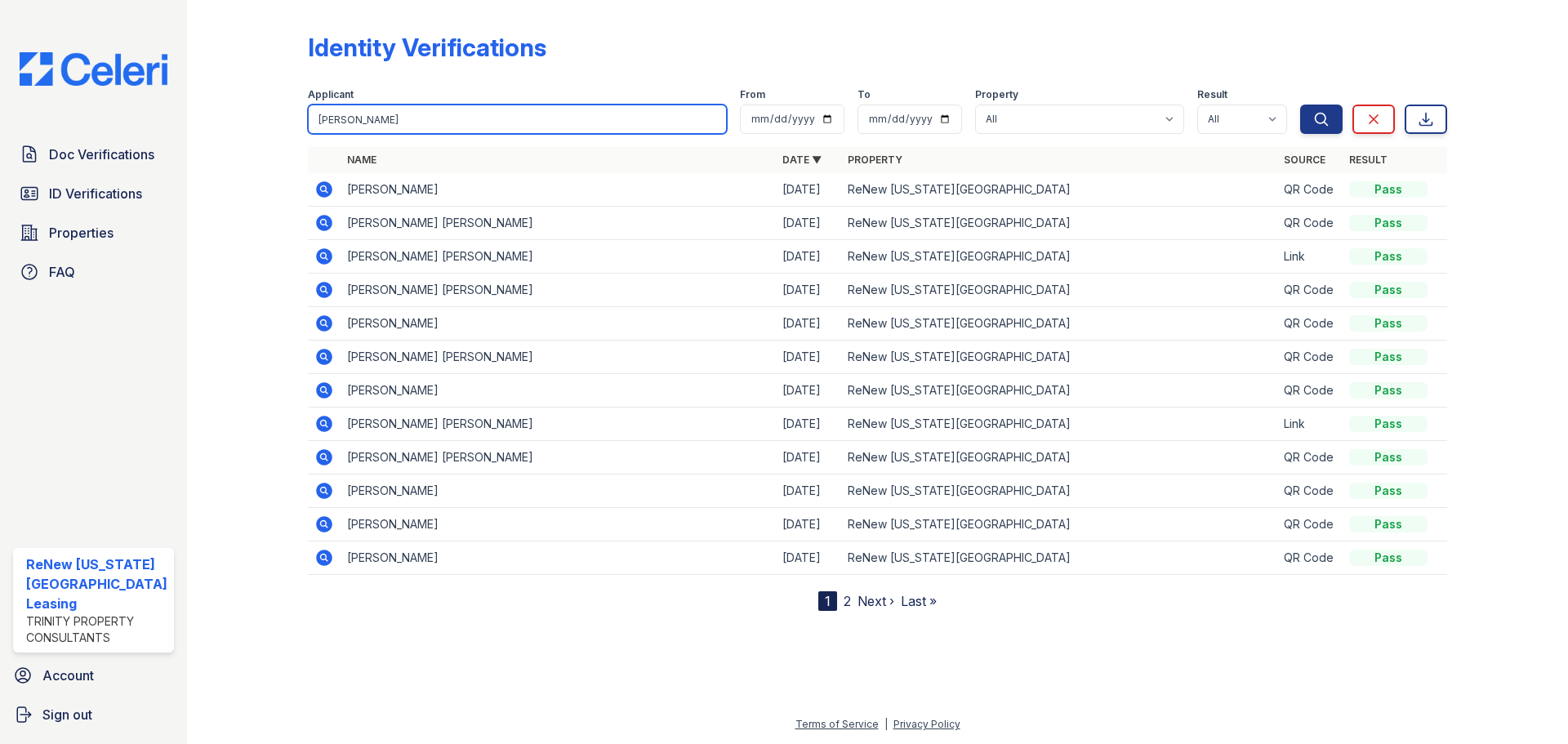
click at [362, 112] on input "daniel" at bounding box center [517, 119] width 419 height 30
type input "d"
click at [369, 121] on input "search" at bounding box center [517, 119] width 419 height 30
type input "daniel"
click at [1301, 105] on button "Search" at bounding box center [1321, 119] width 42 height 30
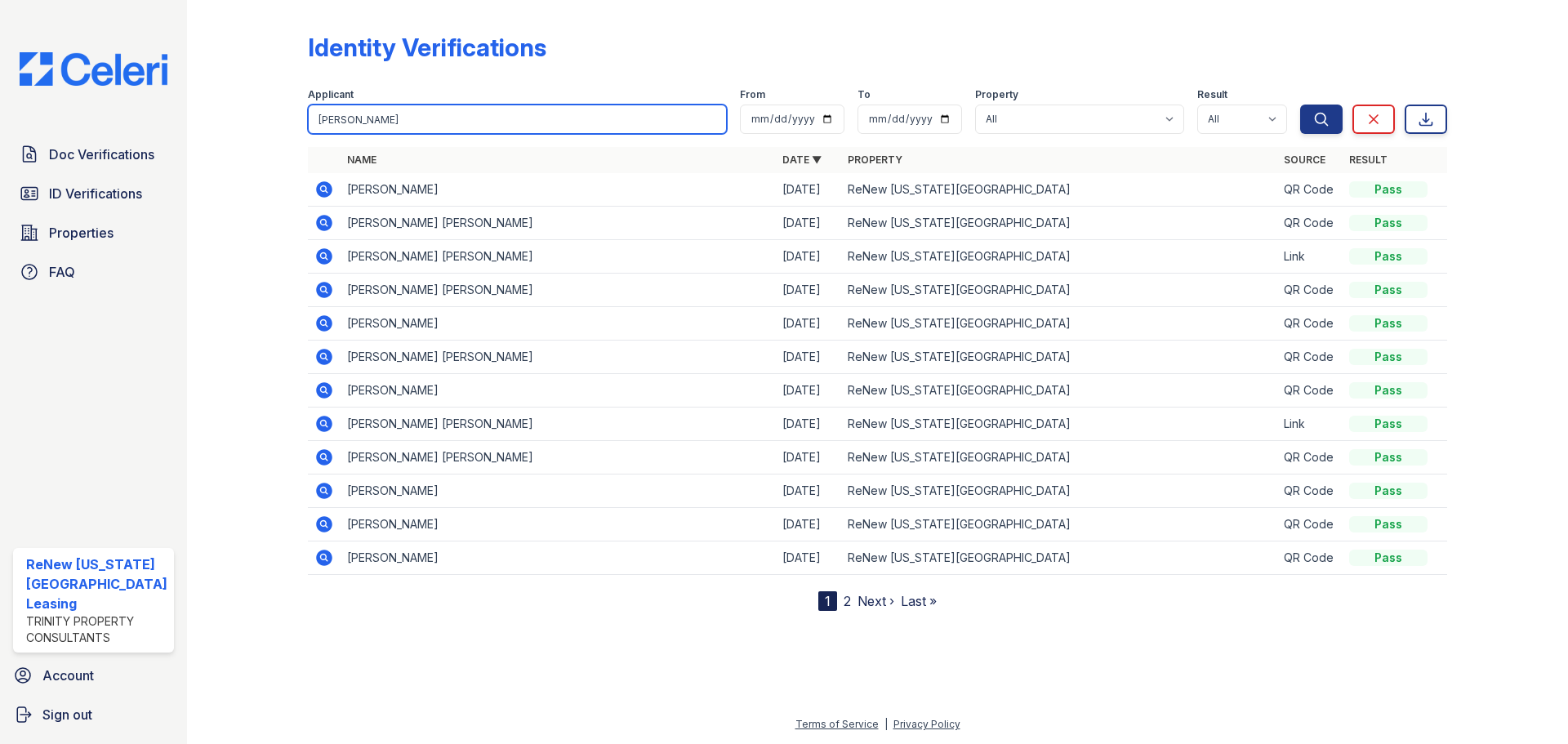
click at [386, 115] on input "daniel" at bounding box center [517, 119] width 419 height 30
type input "d"
type input "mikhail"
click at [1301, 105] on button "Search" at bounding box center [1321, 119] width 42 height 30
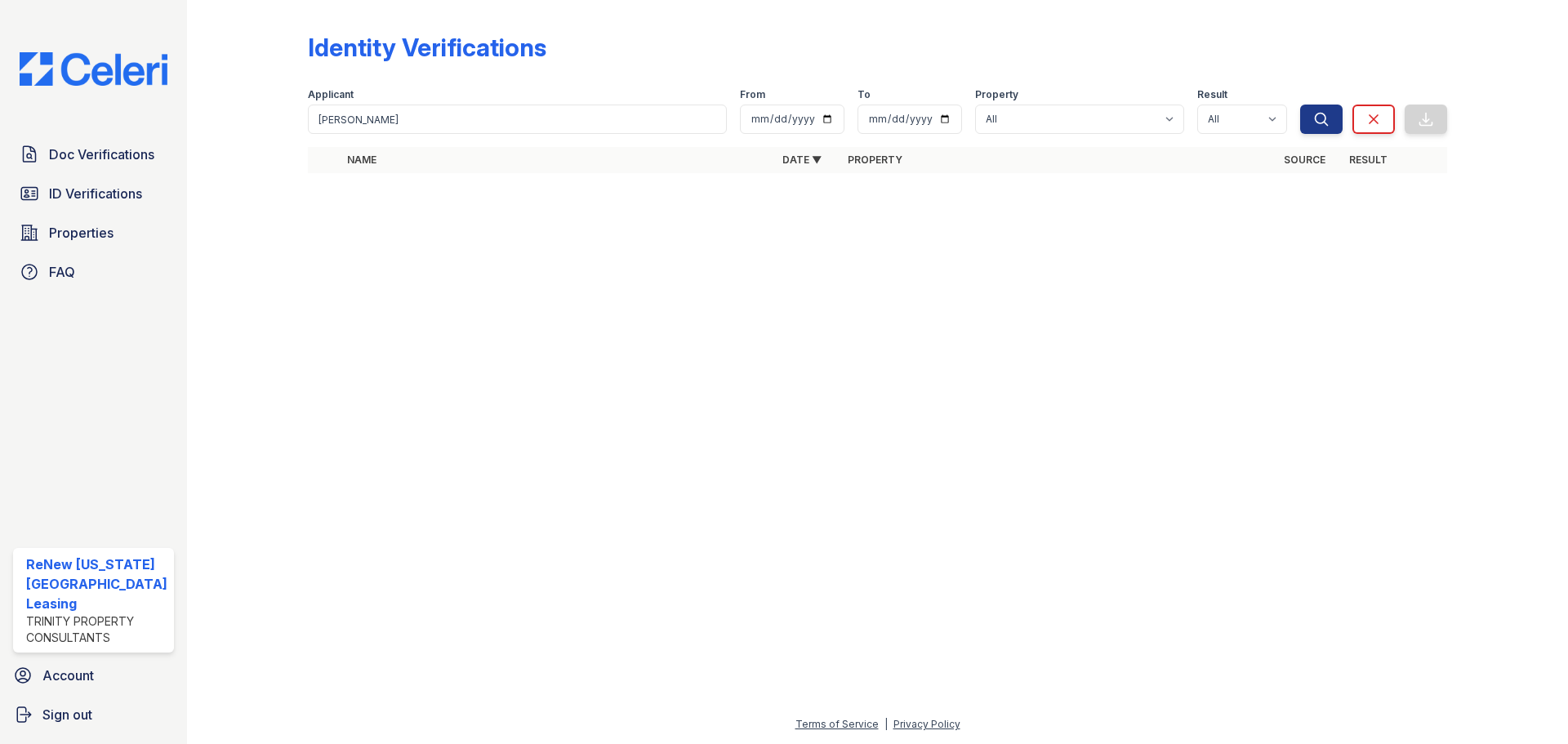
click at [370, 97] on div "Applicant" at bounding box center [517, 96] width 419 height 17
click at [391, 117] on input "mikhail" at bounding box center [517, 119] width 419 height 30
type input "m"
type input "vasiliy"
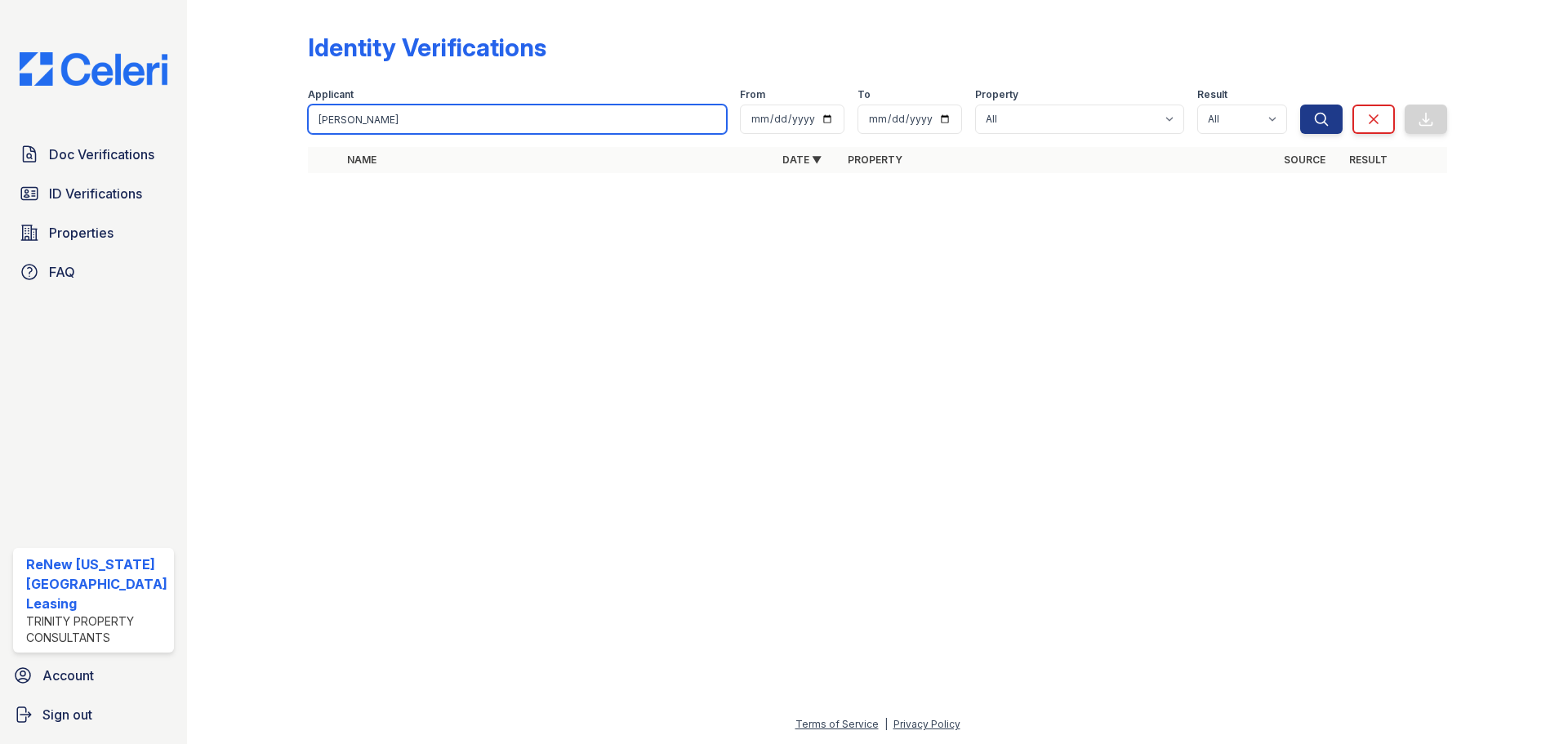
click at [1301, 105] on button "Search" at bounding box center [1321, 119] width 42 height 30
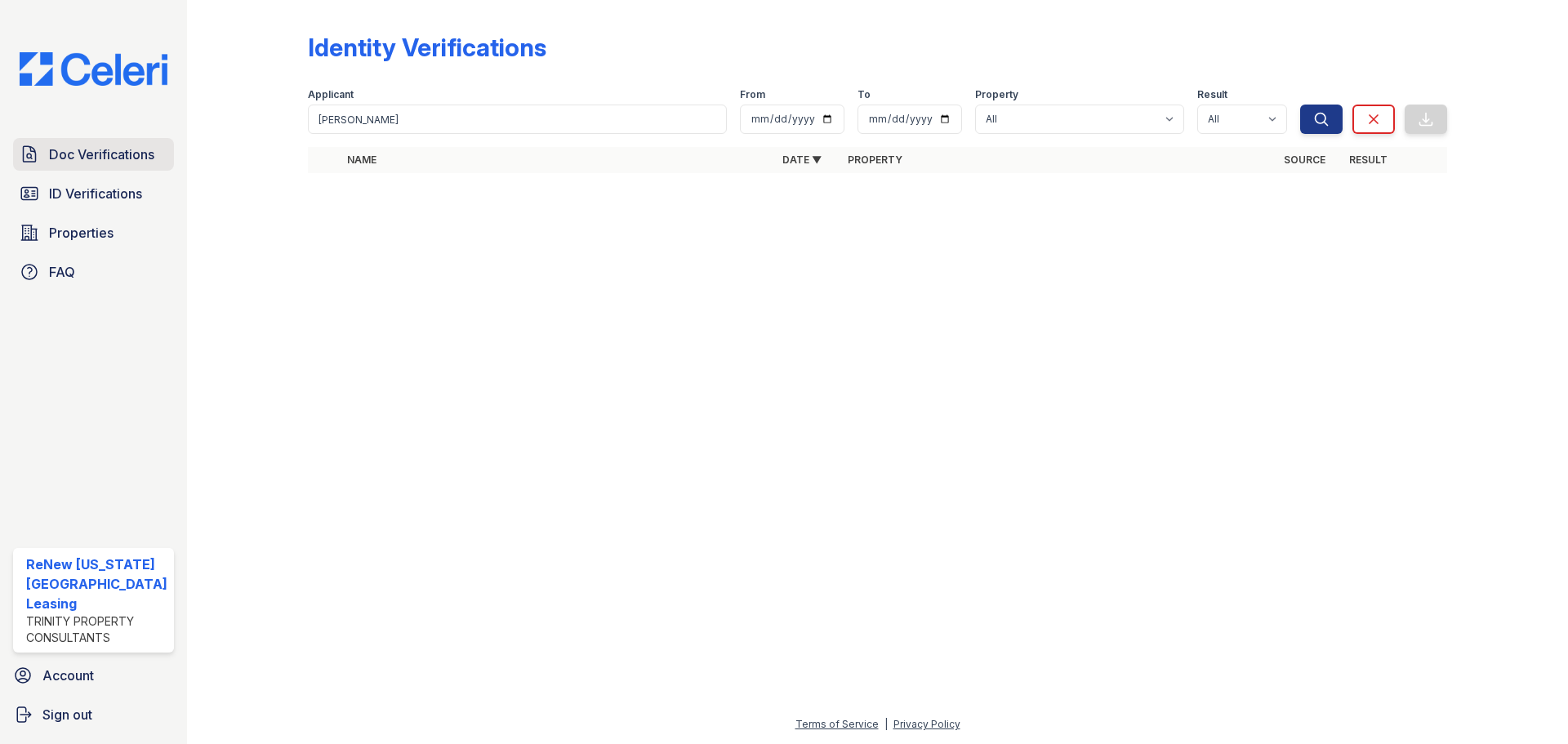
click at [83, 151] on span "Doc Verifications" at bounding box center [102, 154] width 106 height 20
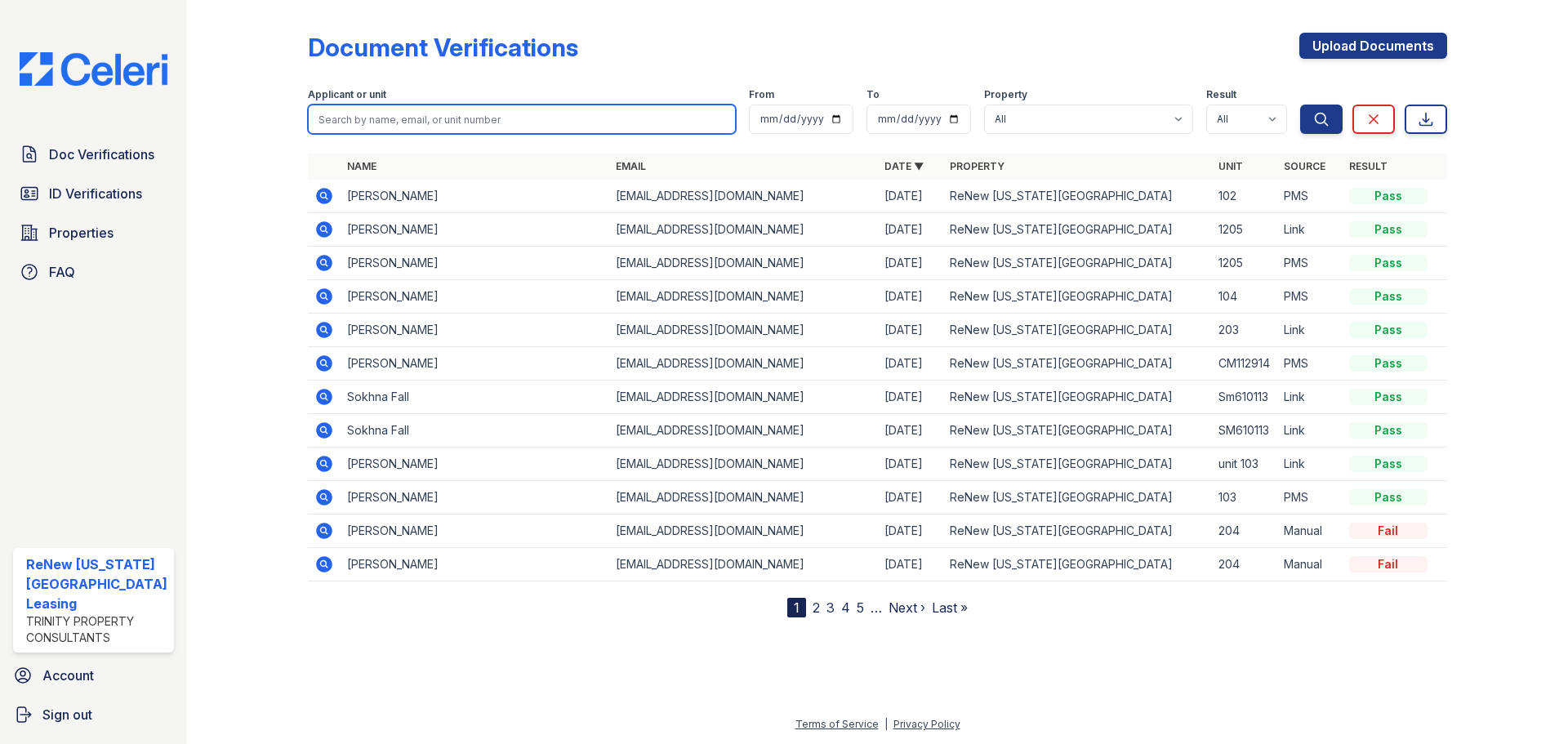
click at [424, 121] on input "search" at bounding box center [522, 119] width 428 height 30
type input "patryk"
click at [1301, 105] on button "Search" at bounding box center [1321, 119] width 42 height 30
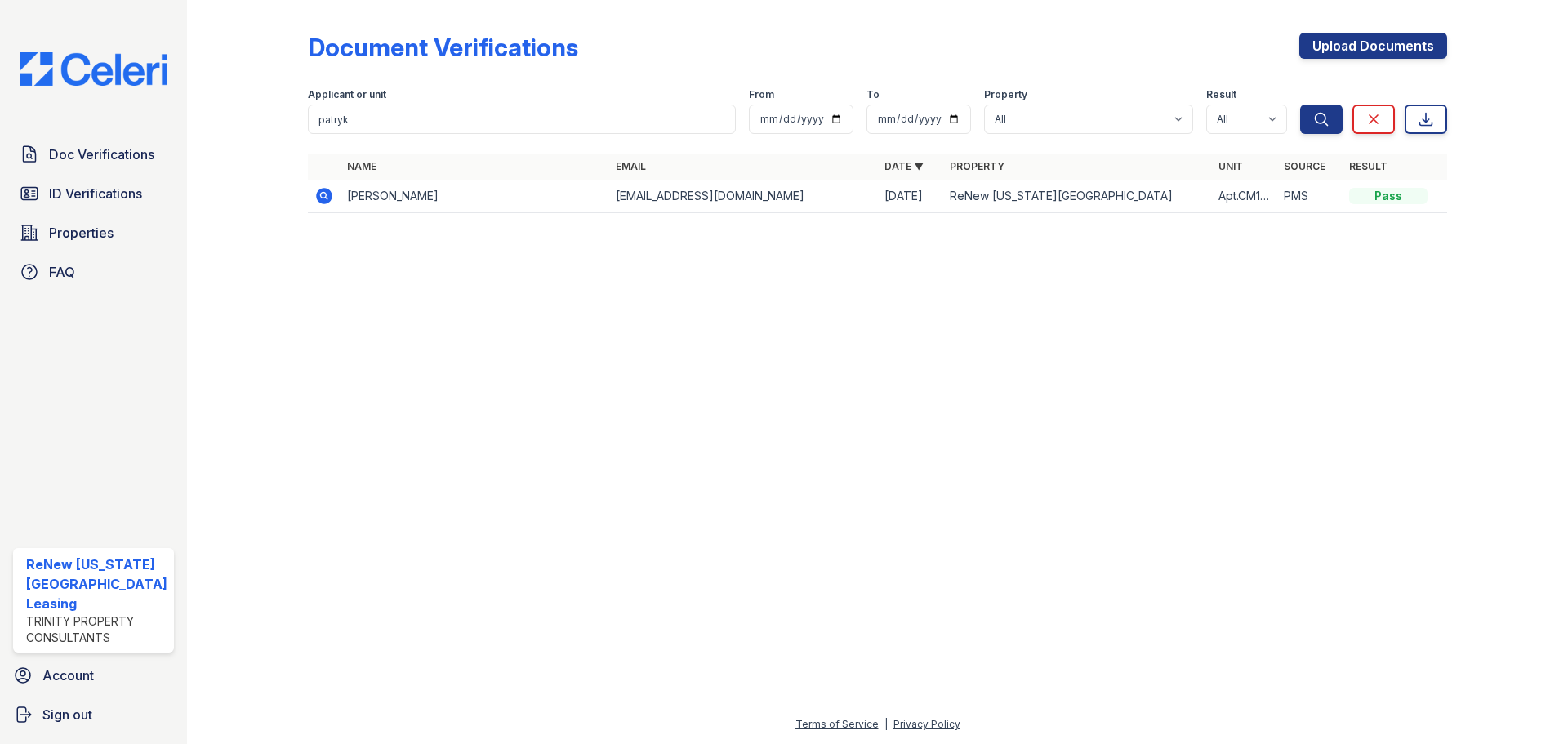
click at [333, 196] on td at bounding box center [324, 196] width 33 height 34
click at [331, 196] on icon at bounding box center [324, 195] width 17 height 17
click at [402, 129] on input "patryk" at bounding box center [522, 119] width 428 height 30
type input "p"
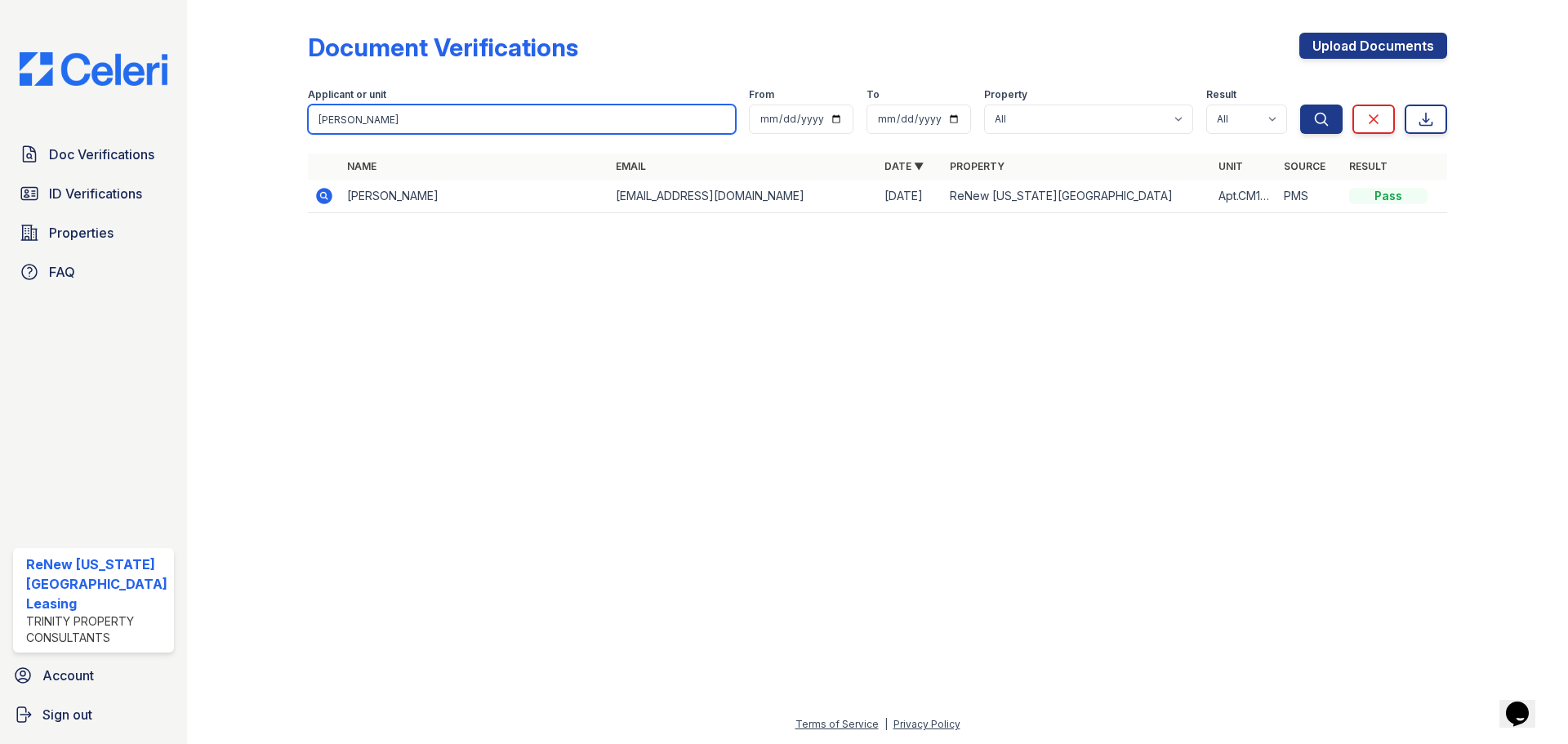
type input "valentin"
click at [1301, 105] on button "Search" at bounding box center [1321, 119] width 42 height 30
click at [318, 191] on icon at bounding box center [324, 195] width 17 height 17
drag, startPoint x: 367, startPoint y: 117, endPoint x: 246, endPoint y: 97, distance: 122.6
click at [244, 97] on div "Document Verifications Upload Documents Filter Applicant or unit valentin From …" at bounding box center [877, 127] width 1328 height 256
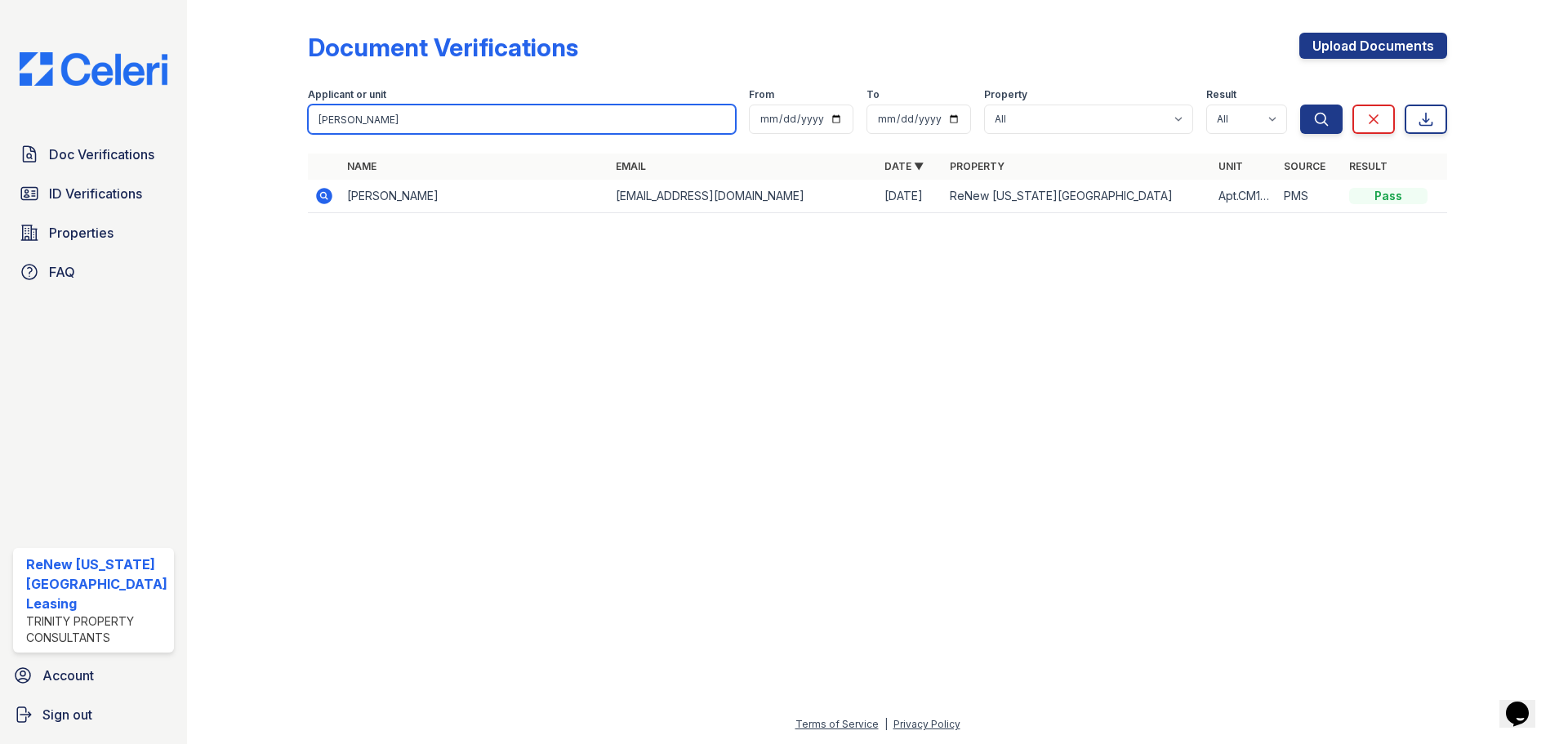
click at [372, 122] on input "daniel" at bounding box center [522, 119] width 428 height 30
type input "daniel"
click at [1301, 105] on button "Search" at bounding box center [1321, 119] width 42 height 30
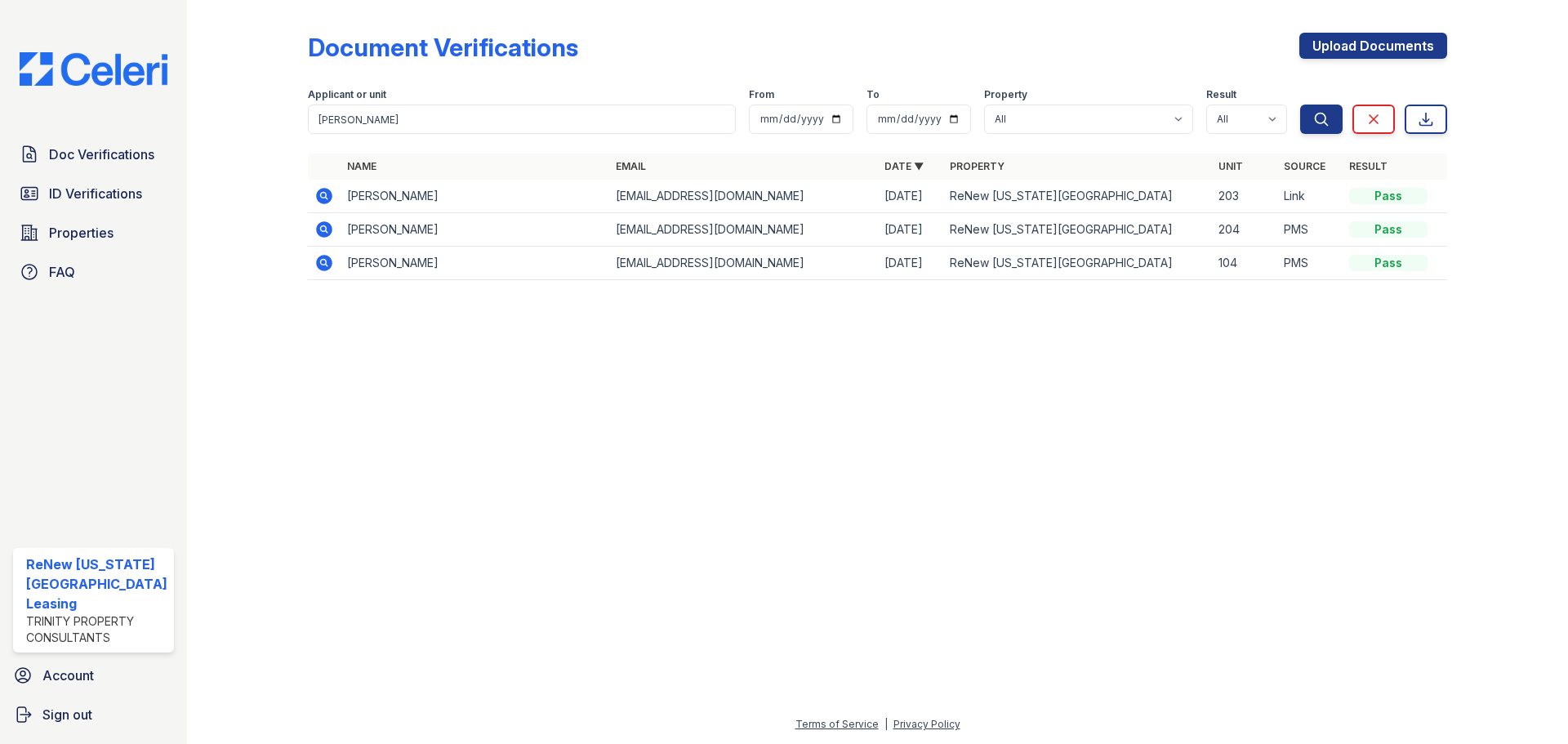
click at [327, 196] on icon at bounding box center [324, 195] width 17 height 17
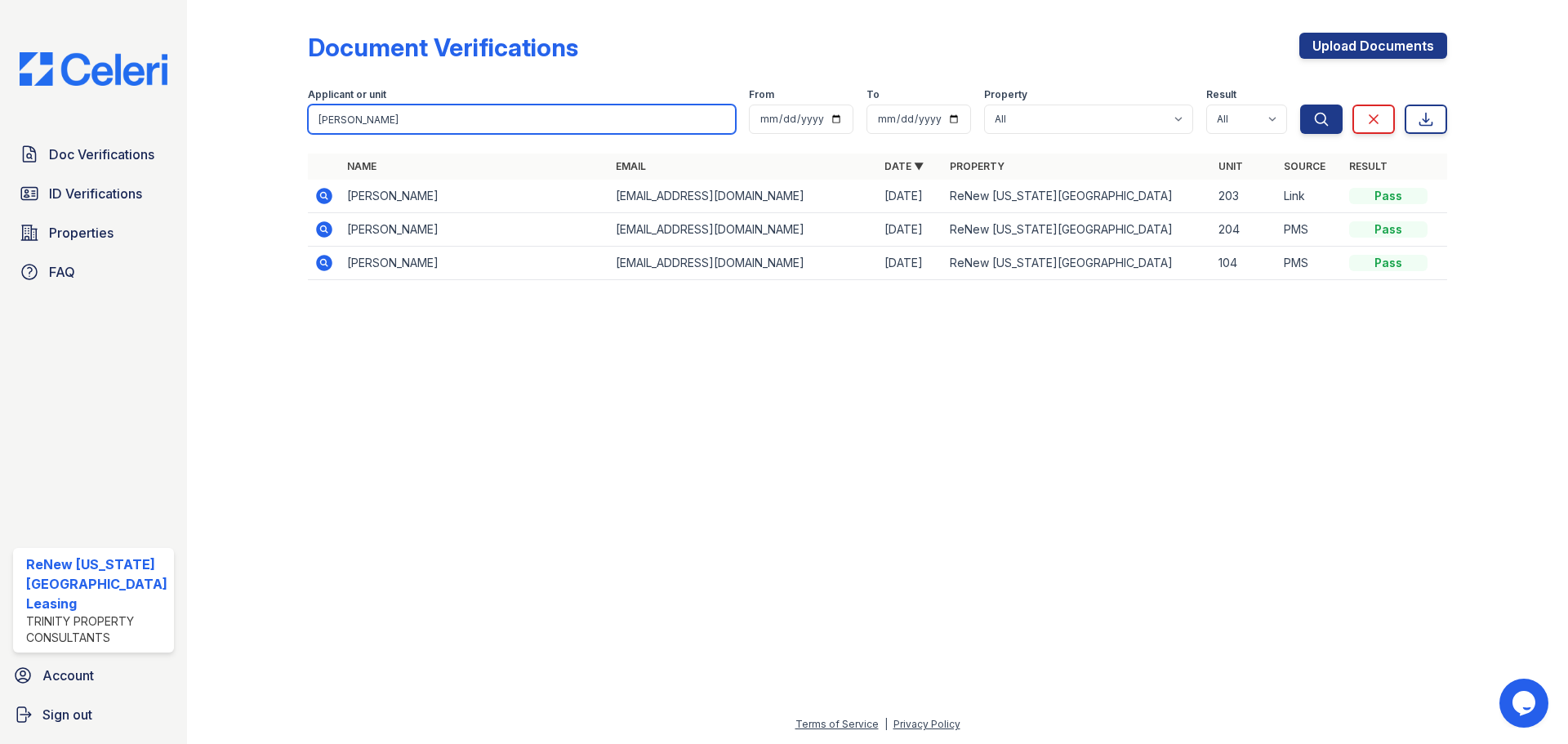
click at [387, 122] on input "[PERSON_NAME]" at bounding box center [522, 119] width 428 height 30
type input "d"
type input "[PERSON_NAME]"
click at [1301, 105] on button "Search" at bounding box center [1321, 119] width 42 height 30
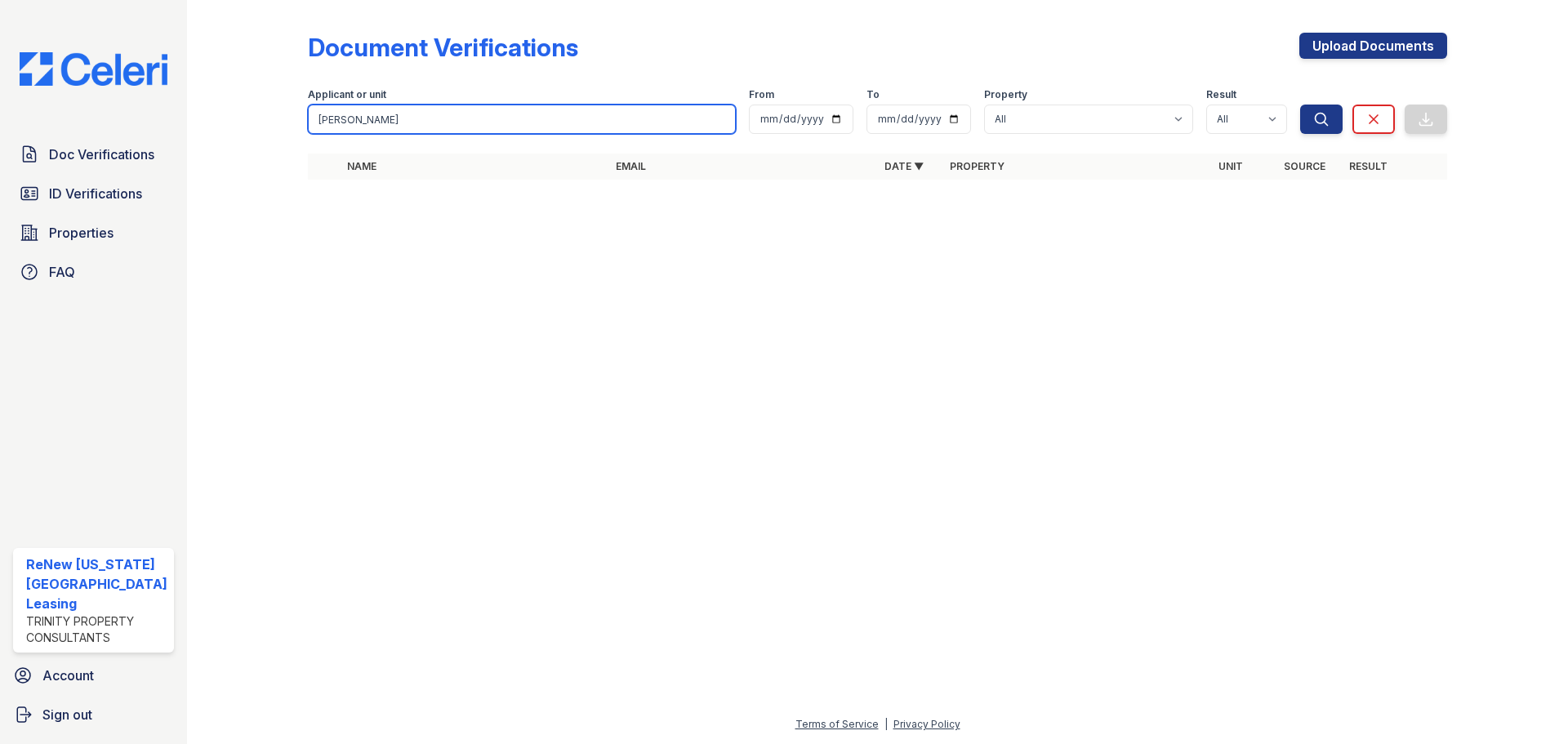
click at [386, 118] on input "[PERSON_NAME]" at bounding box center [522, 119] width 428 height 30
type input "mikh"
click at [1301, 105] on button "Search" at bounding box center [1321, 119] width 42 height 30
click at [371, 120] on input "mikh" at bounding box center [522, 119] width 428 height 30
type input "mi"
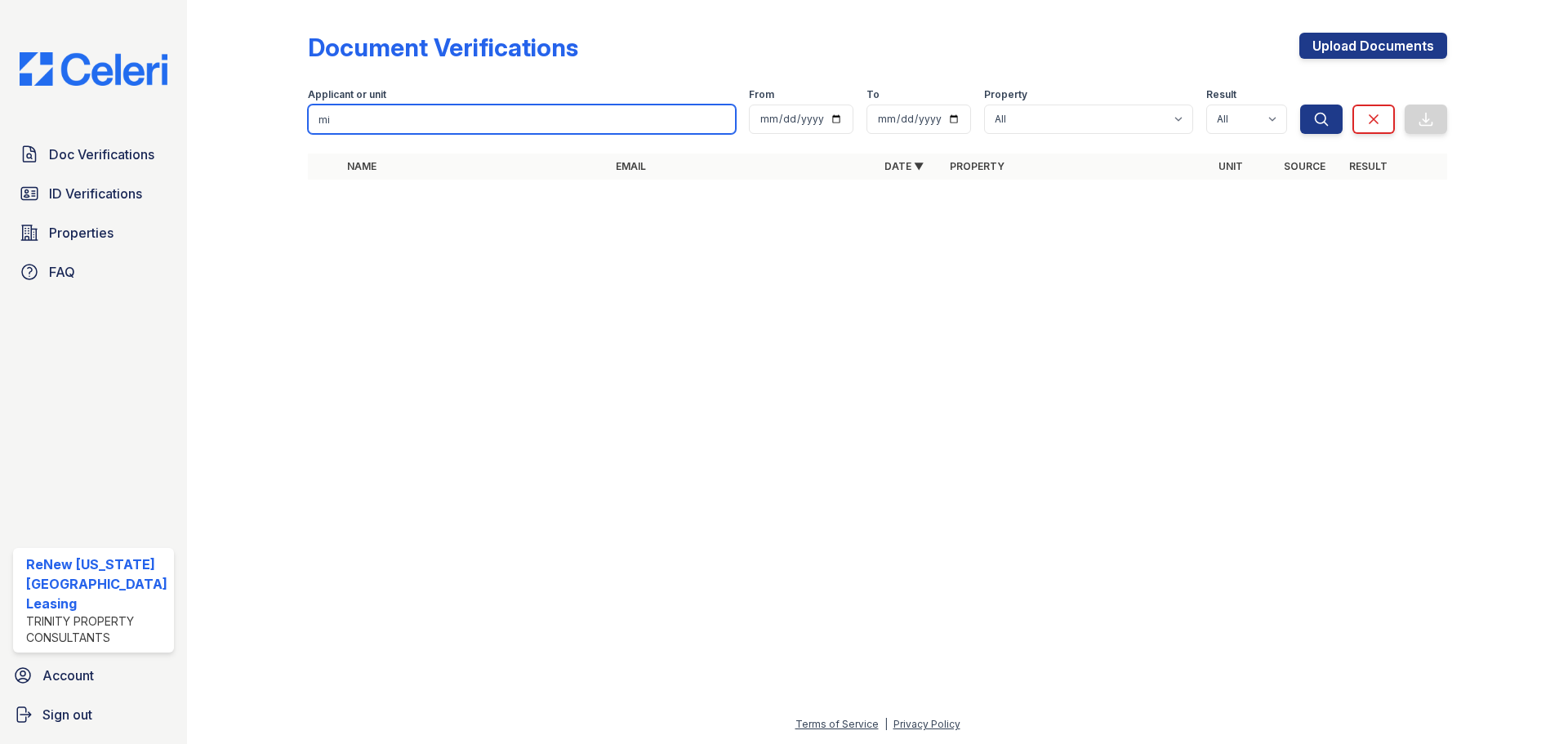
click at [1301, 105] on button "Search" at bounding box center [1321, 119] width 42 height 30
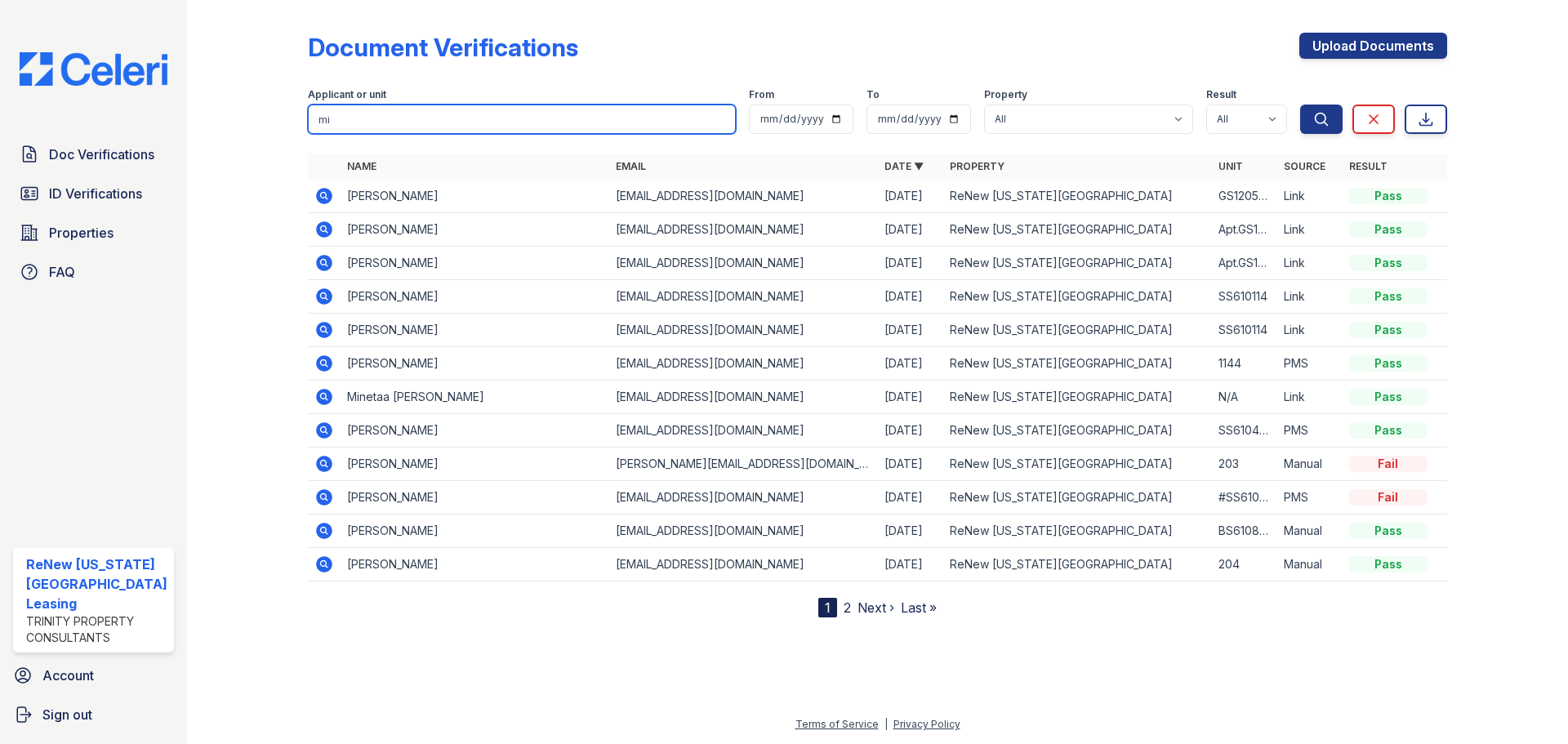
click at [377, 114] on input "mi" at bounding box center [522, 119] width 428 height 30
type input "m"
type input "[PERSON_NAME]"
click at [1301, 105] on button "Search" at bounding box center [1321, 119] width 42 height 30
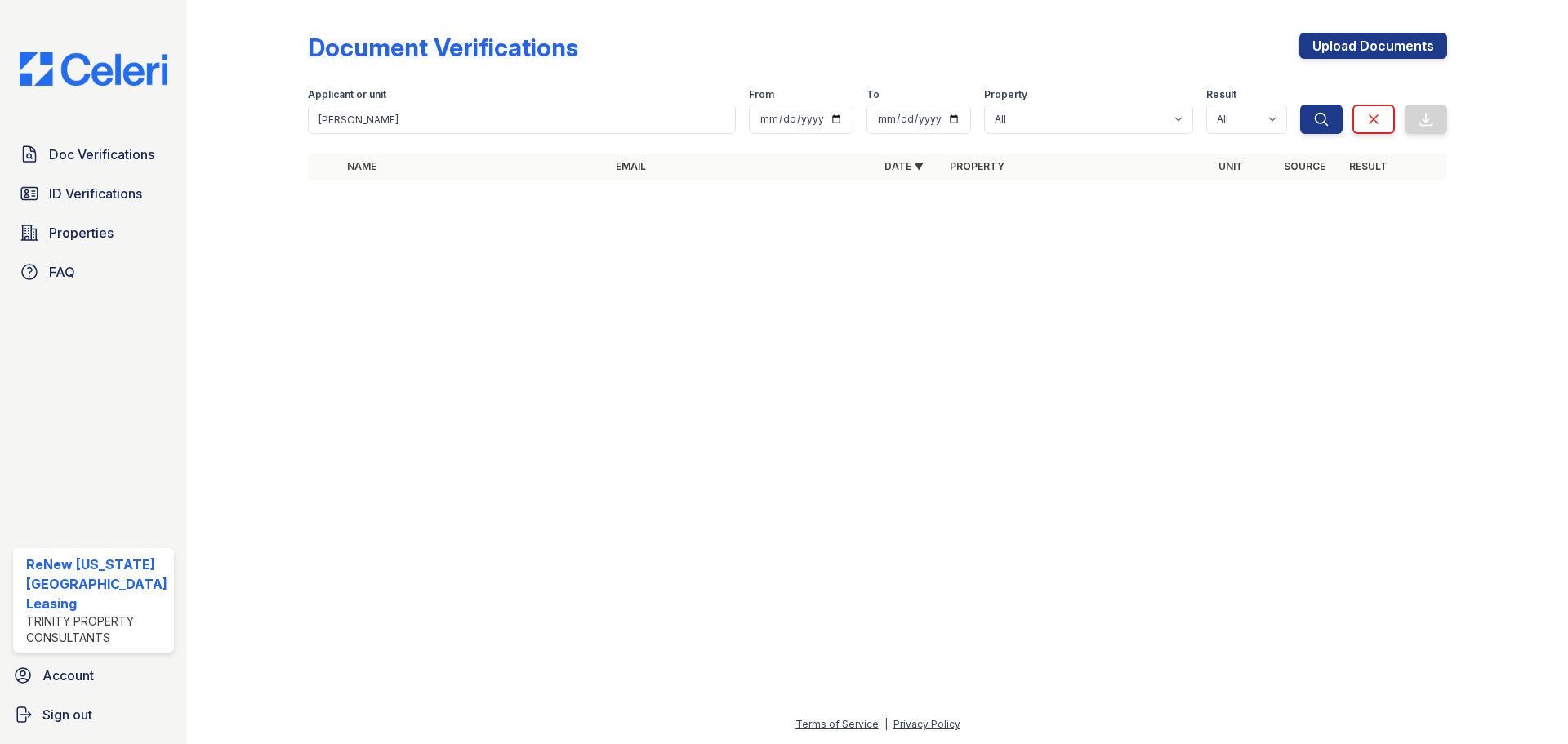
click at [395, 102] on div "Applicant or unit" at bounding box center [522, 96] width 428 height 17
click at [372, 116] on input "mikhail" at bounding box center [522, 119] width 428 height 30
type input "m"
type input "vasiliy"
click at [1301, 105] on button "Search" at bounding box center [1321, 119] width 42 height 30
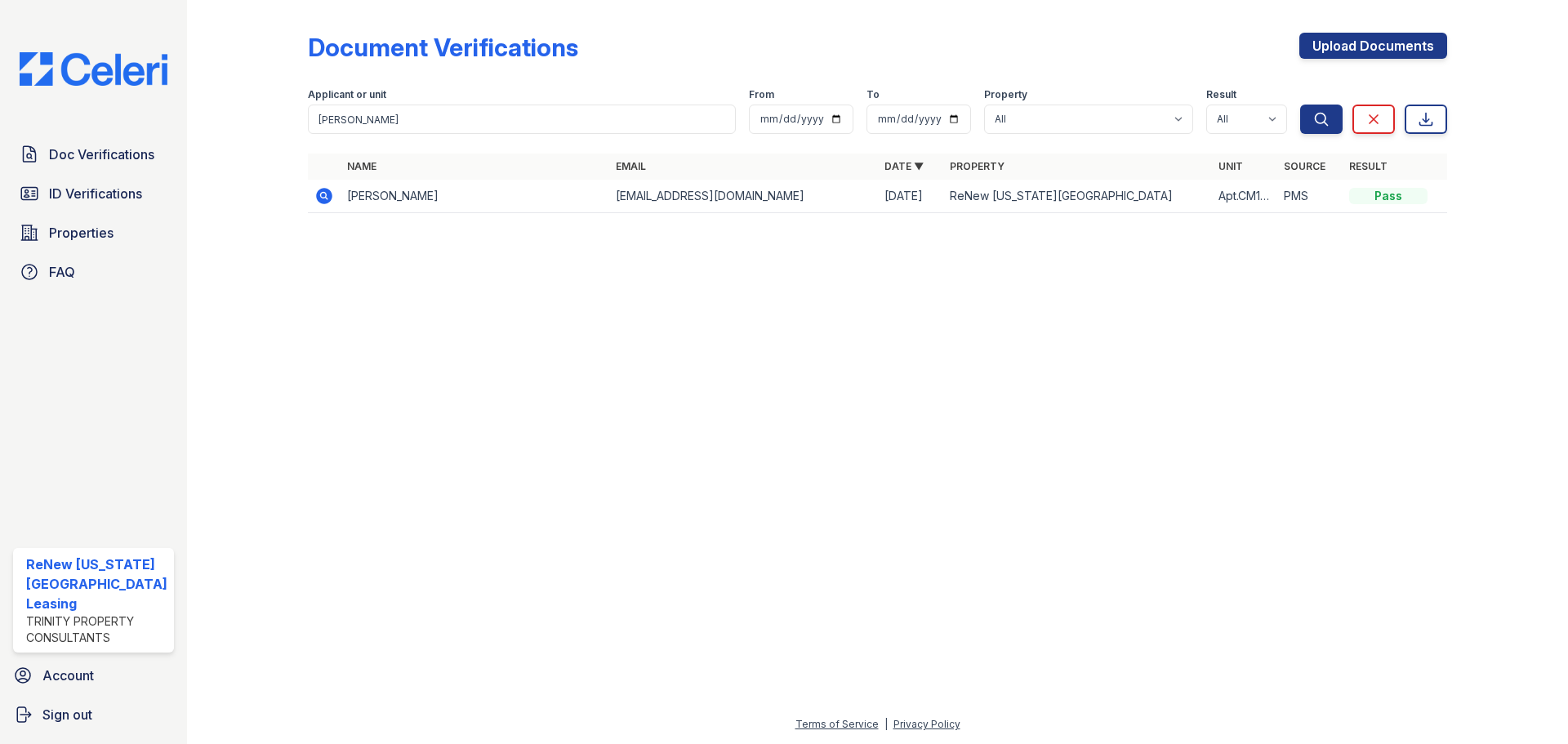
click at [320, 190] on icon at bounding box center [324, 195] width 17 height 17
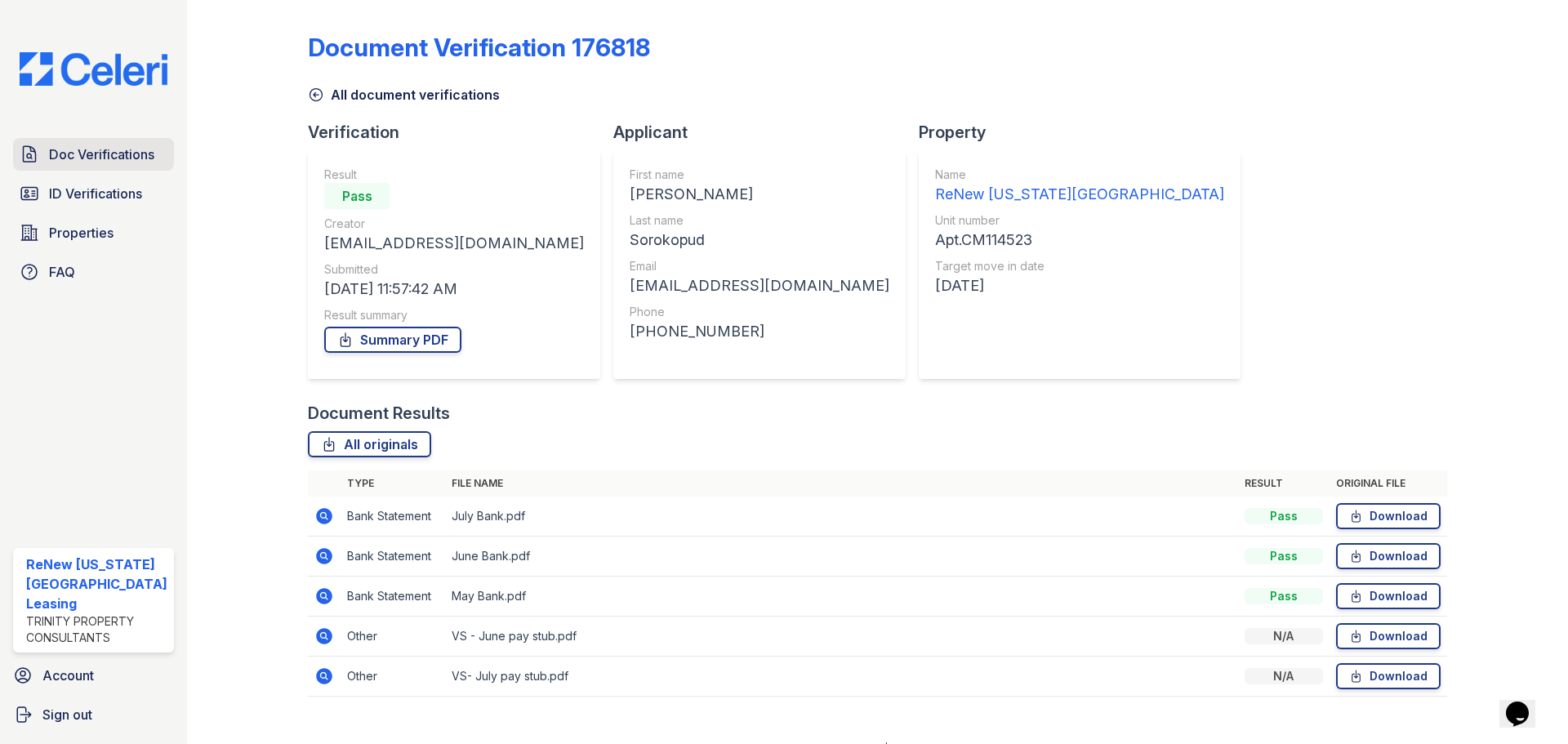
click at [70, 159] on span "Doc Verifications" at bounding box center [102, 154] width 106 height 20
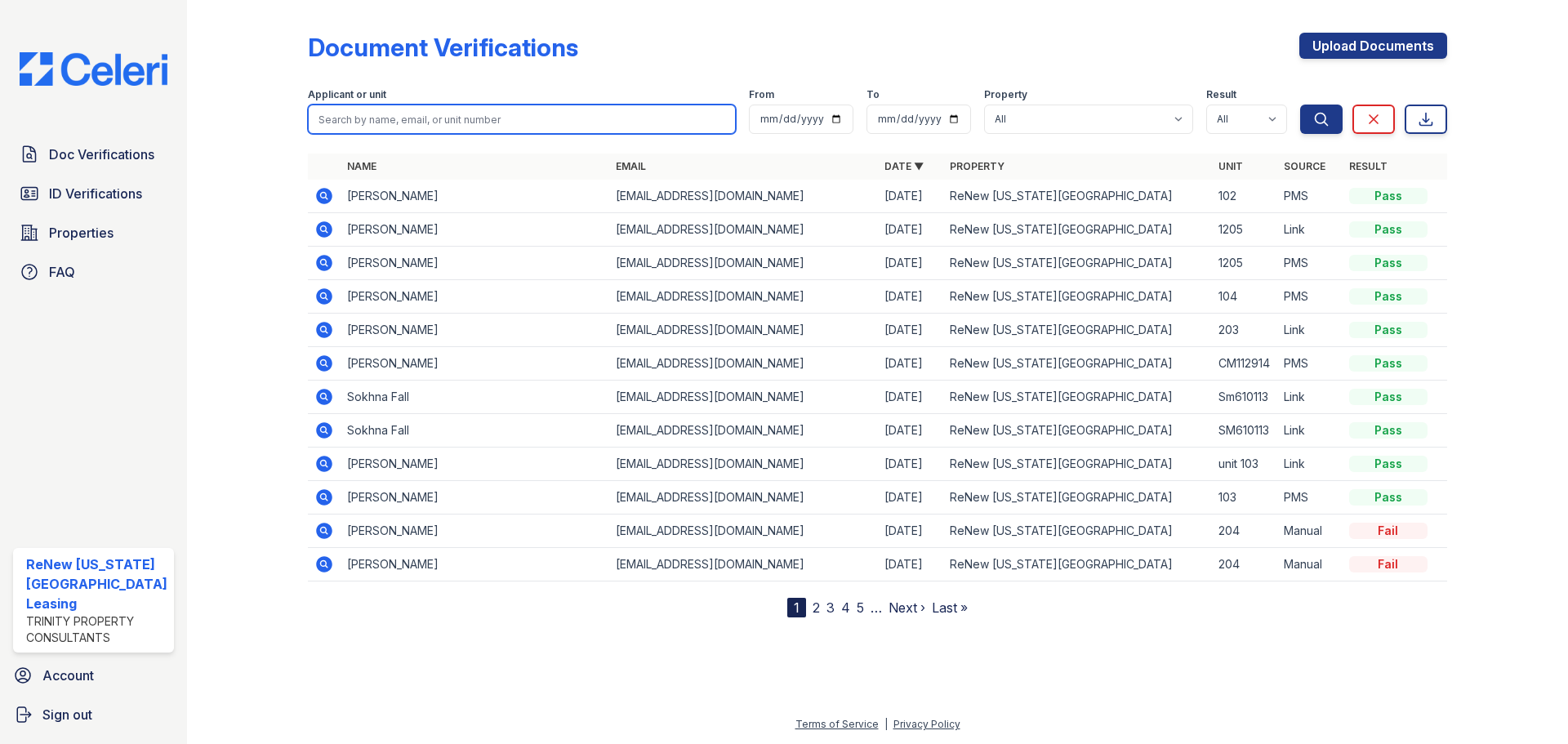
click at [385, 124] on input "search" at bounding box center [522, 119] width 428 height 30
click at [259, 142] on div at bounding box center [261, 312] width 95 height 611
click at [344, 110] on input "search" at bounding box center [522, 119] width 428 height 30
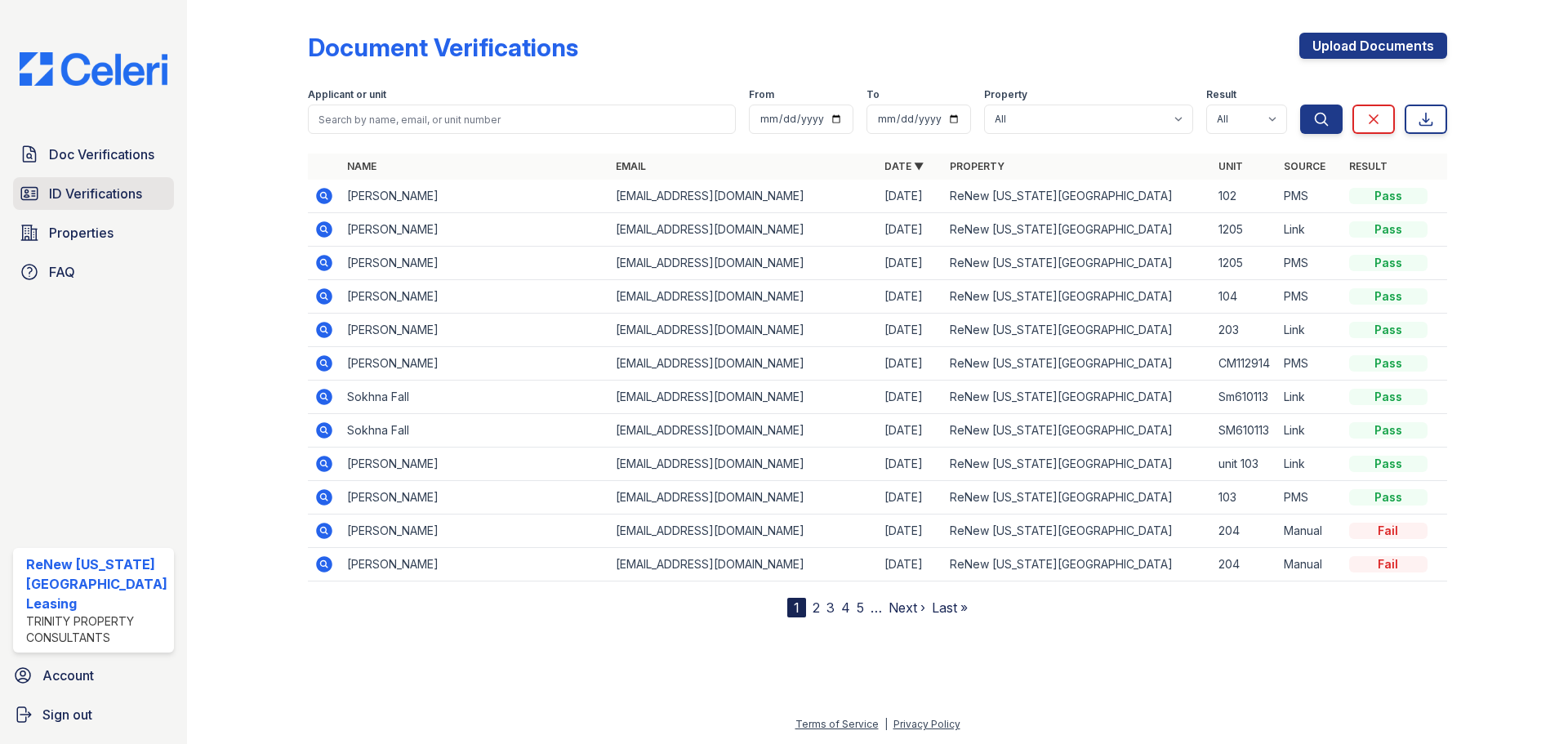
click at [107, 190] on span "ID Verifications" at bounding box center [96, 193] width 93 height 20
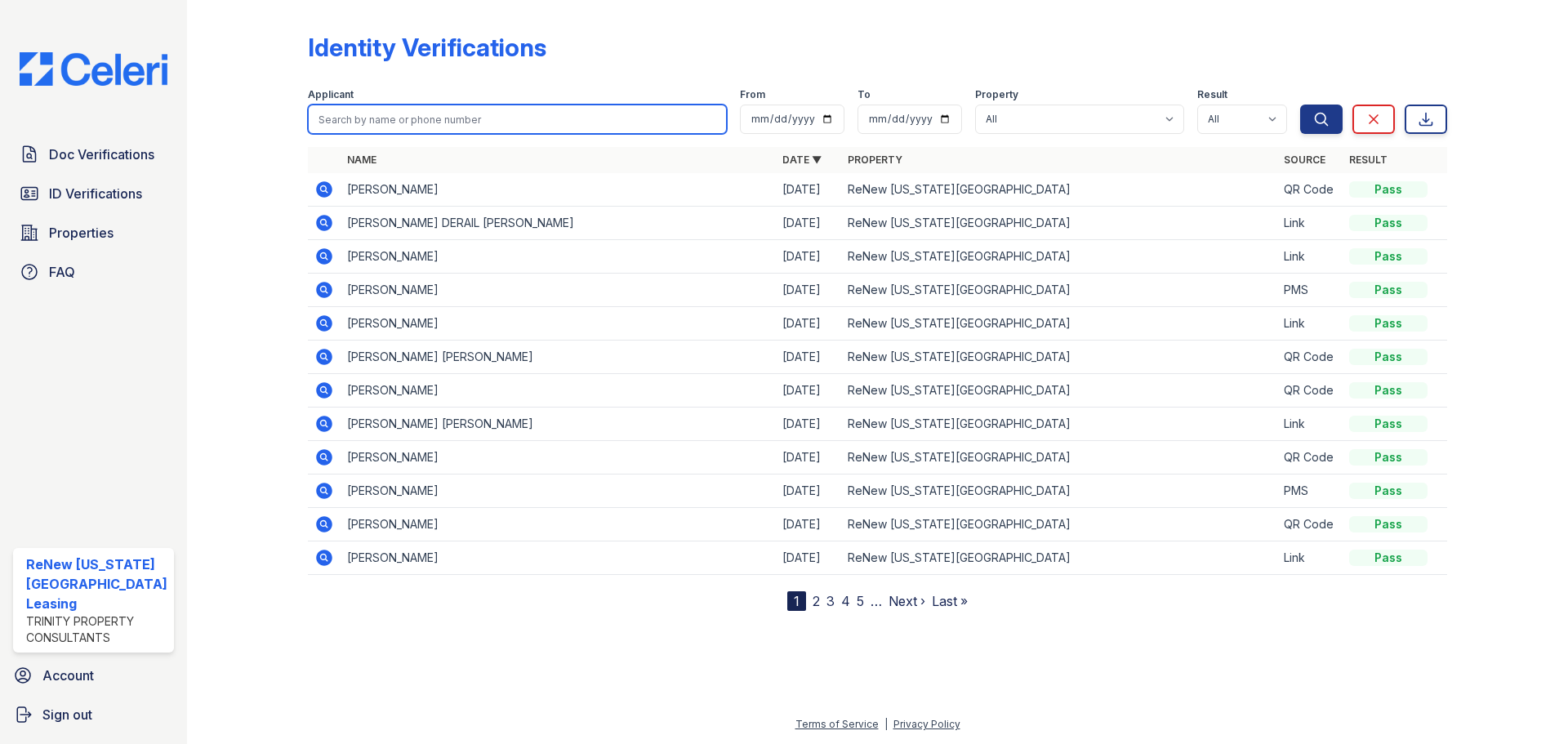
click at [405, 116] on input "search" at bounding box center [517, 119] width 419 height 30
type input "[PERSON_NAME]"
click at [1301, 105] on button "Search" at bounding box center [1321, 119] width 42 height 30
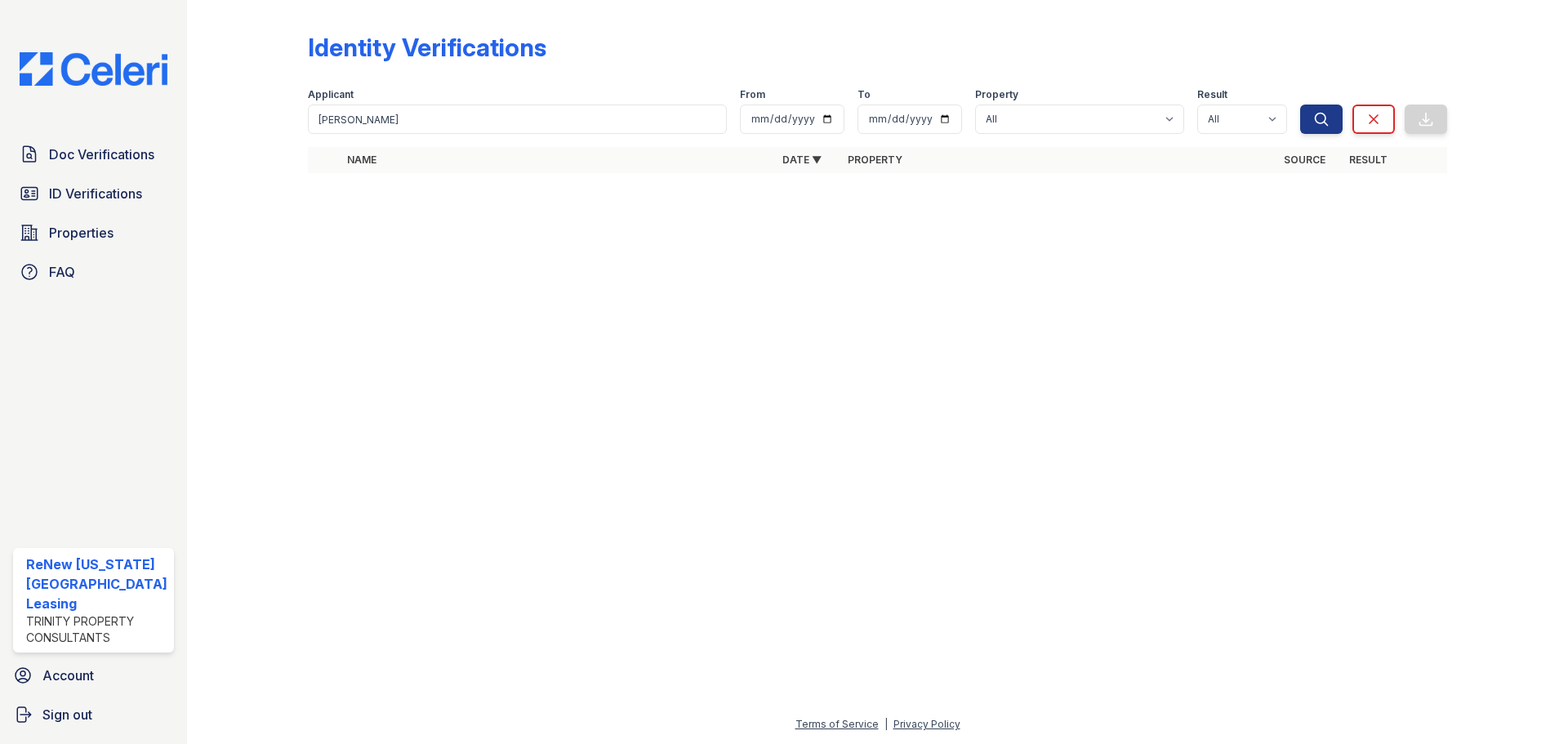
click at [399, 88] on div "Applicant [GEOGRAPHIC_DATA] From To Property All ReNew [US_STATE][GEOGRAPHIC_DA…" at bounding box center [804, 108] width 993 height 52
click at [383, 108] on input "[PERSON_NAME]" at bounding box center [517, 119] width 419 height 30
type input "b"
type input "[PERSON_NAME]"
click at [1301, 105] on button "Search" at bounding box center [1321, 119] width 42 height 30
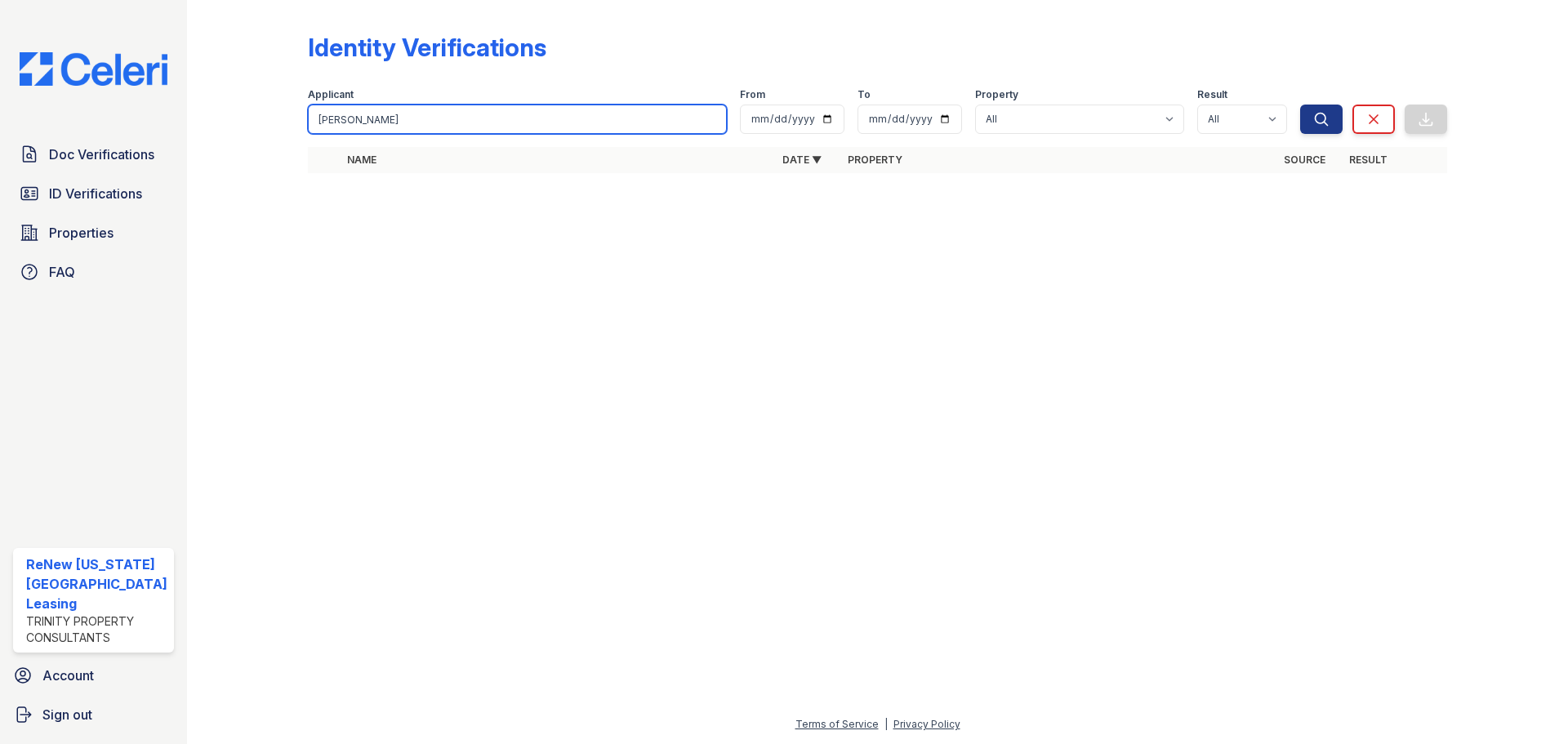
drag, startPoint x: 381, startPoint y: 110, endPoint x: 388, endPoint y: 102, distance: 10.6
click at [386, 103] on div "Applicant [PERSON_NAME]" at bounding box center [517, 111] width 419 height 45
type input "s"
type input "motresku"
click at [1301, 105] on button "Search" at bounding box center [1321, 119] width 42 height 30
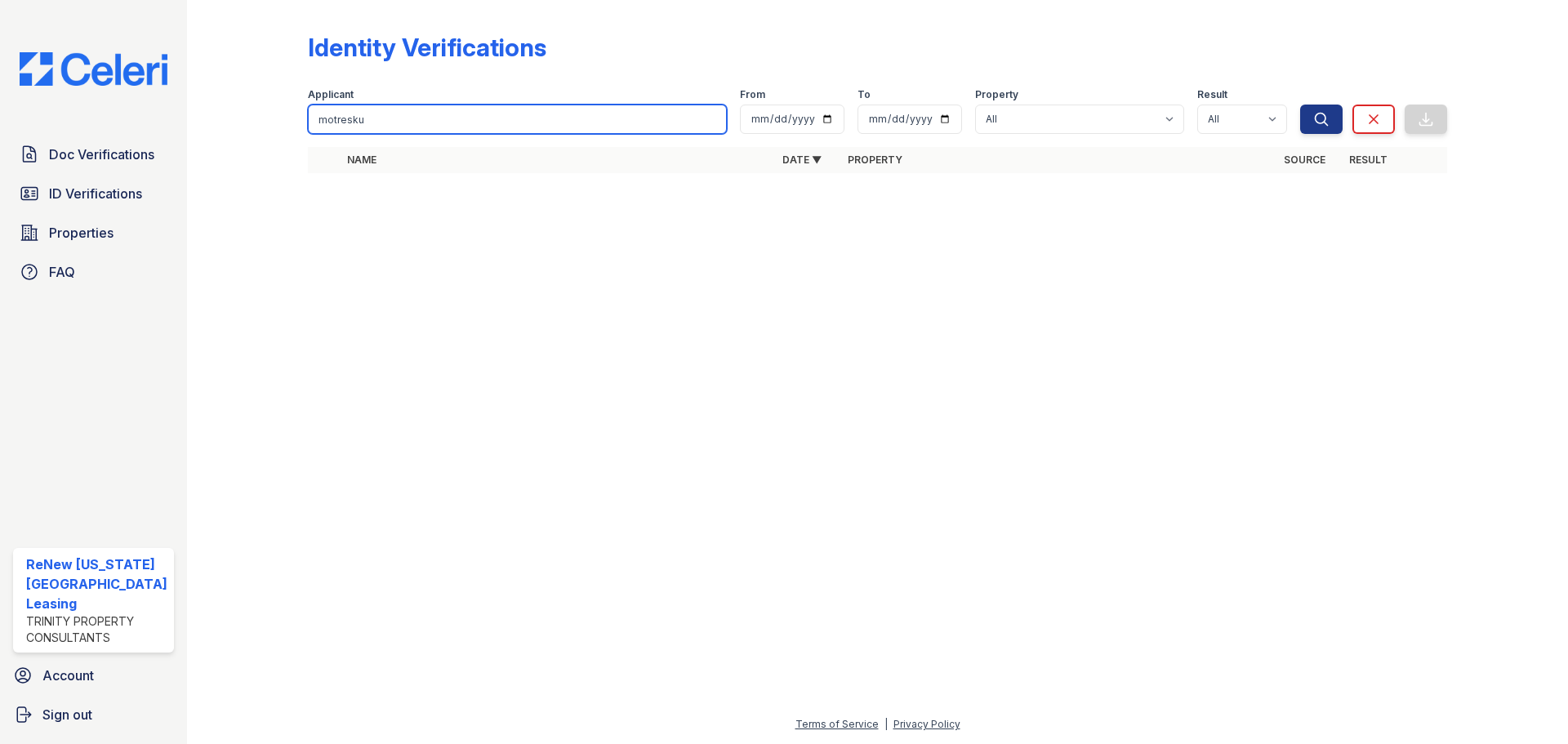
click at [407, 119] on input "motresku" at bounding box center [517, 119] width 419 height 30
type input "m"
click at [481, 120] on input "search" at bounding box center [517, 119] width 419 height 30
type input "ionashku"
click at [1301, 105] on button "Search" at bounding box center [1321, 119] width 42 height 30
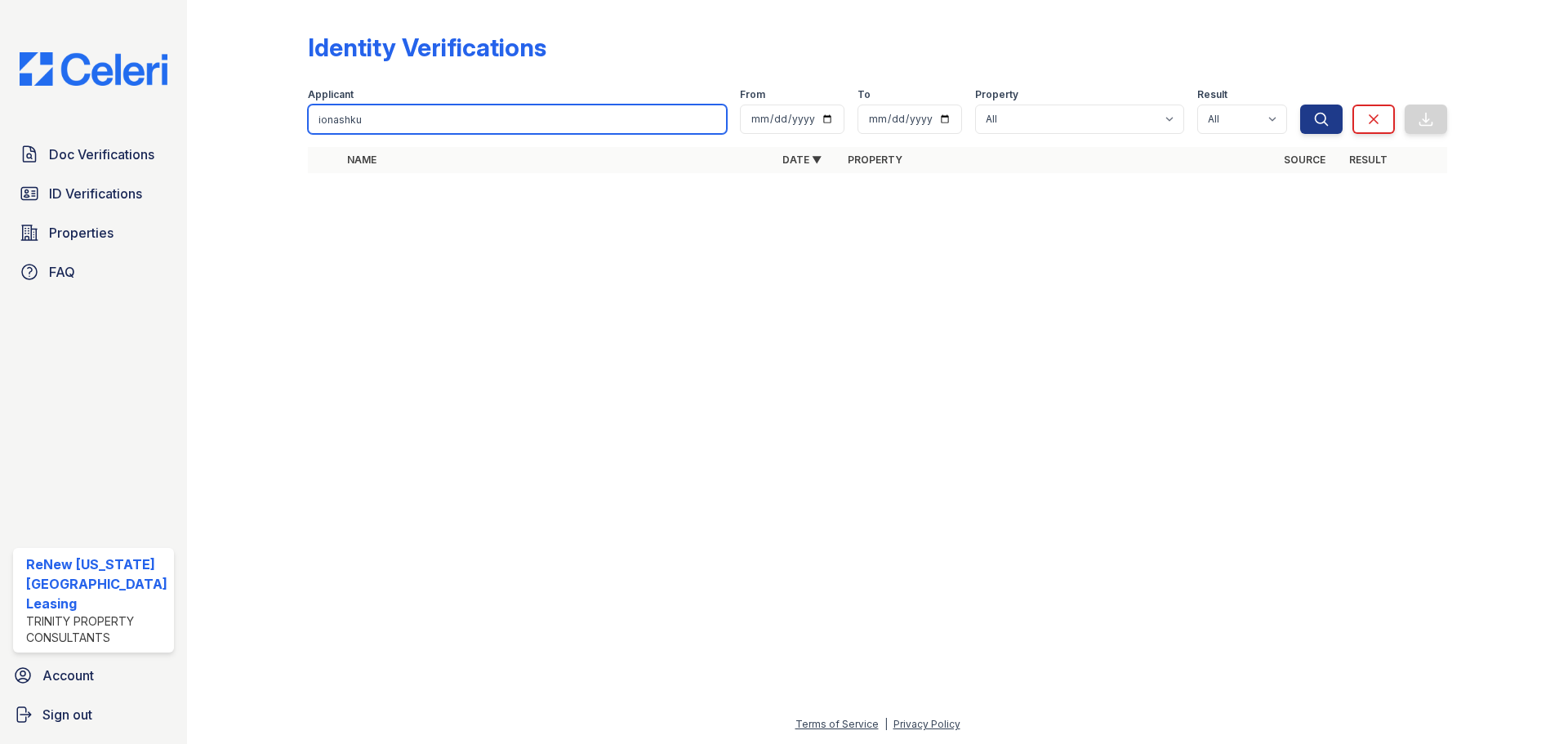
click at [476, 117] on input "ionashku" at bounding box center [517, 119] width 419 height 30
type input "i"
type input "Sorokopoud"
click at [1301, 105] on button "Search" at bounding box center [1321, 119] width 42 height 30
click at [53, 211] on div "Doc Verifications ID Verifications Properties FAQ" at bounding box center [94, 213] width 174 height 150
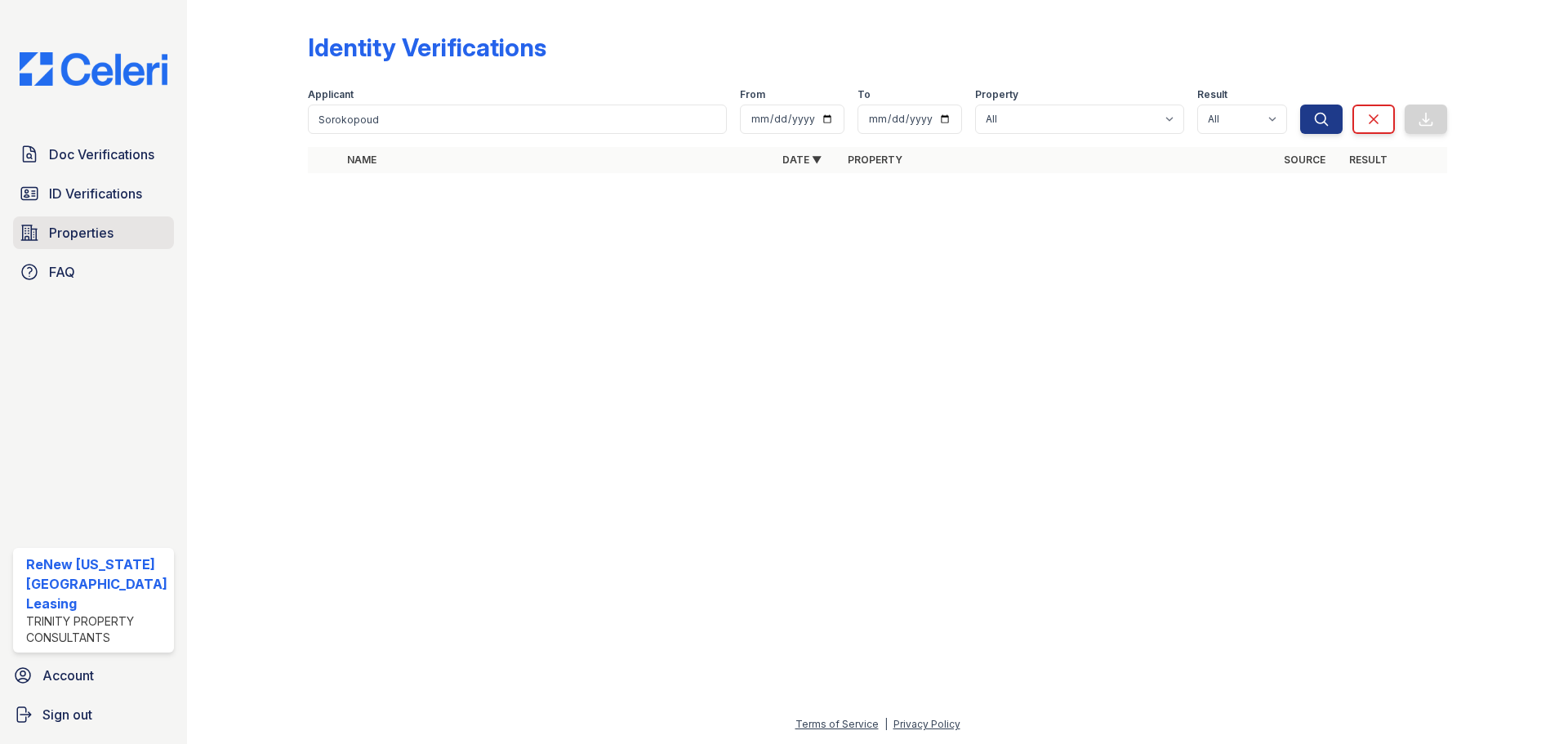
click at [64, 230] on span "Properties" at bounding box center [81, 233] width 64 height 20
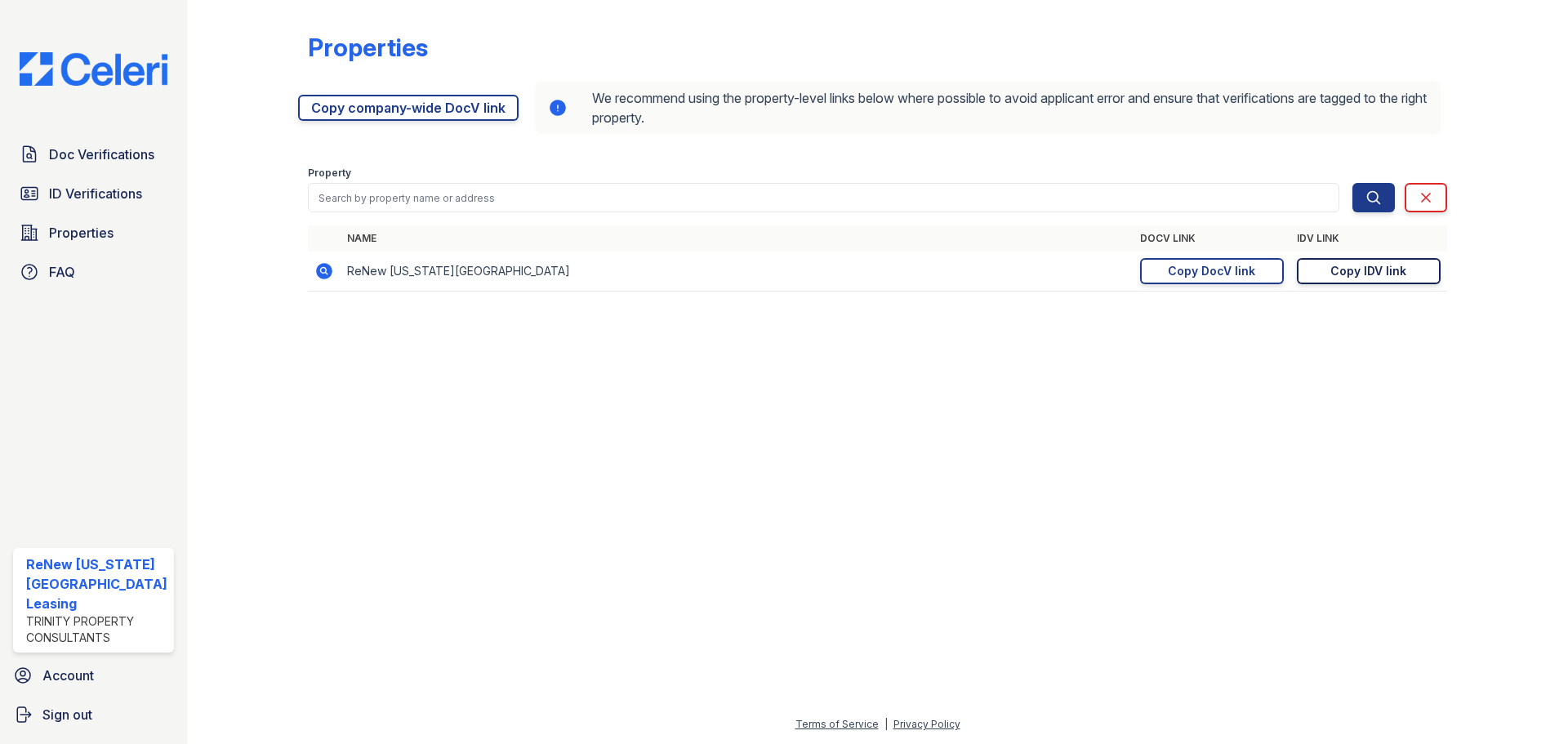
click at [1348, 270] on div "Copy IDV link" at bounding box center [1368, 270] width 76 height 17
